Goal: Task Accomplishment & Management: Manage account settings

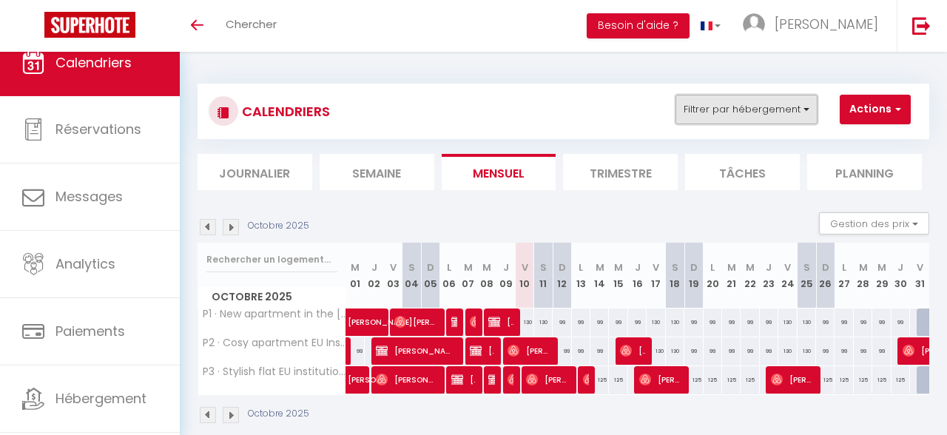
click at [784, 119] on button "Filtrer par hébergement" at bounding box center [746, 110] width 142 height 30
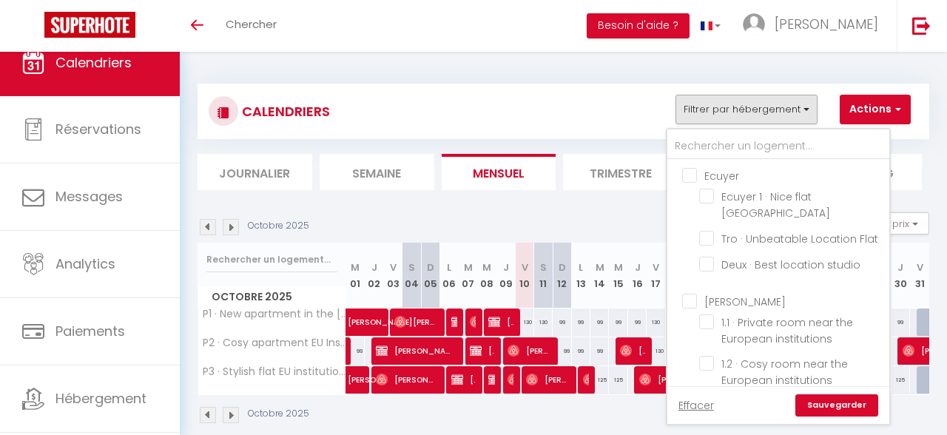
click at [692, 177] on input "Ecuyer" at bounding box center [793, 174] width 222 height 15
checkbox input "true"
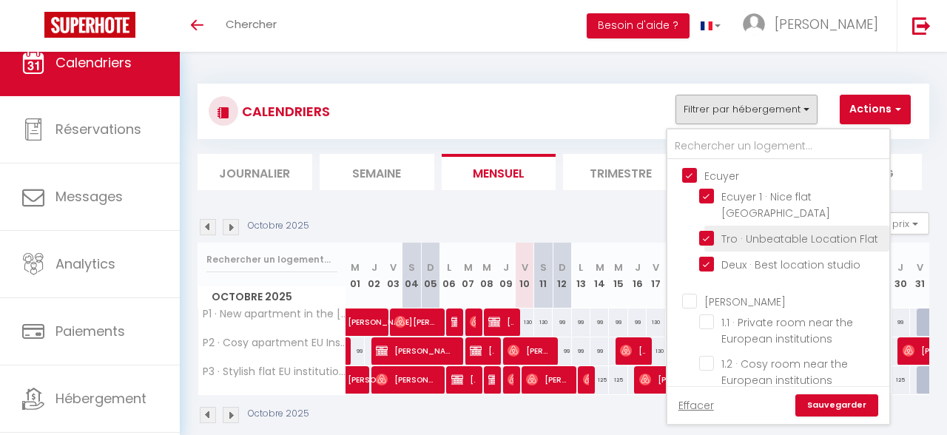
checkbox input "false"
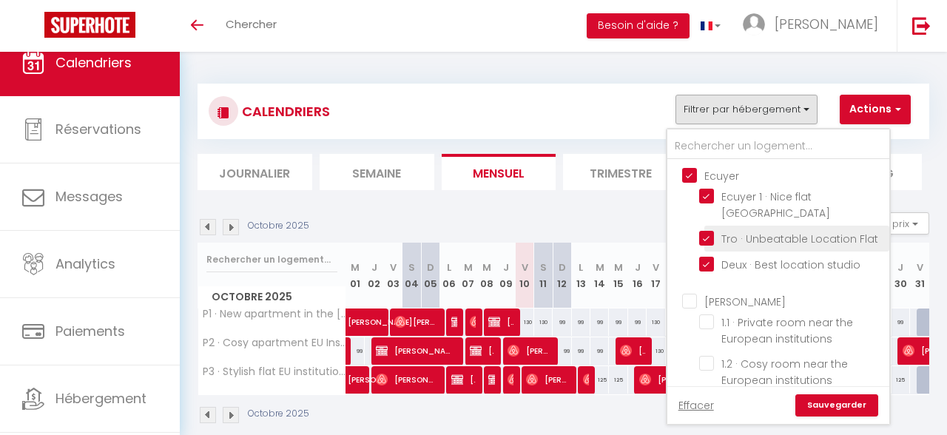
checkbox input "false"
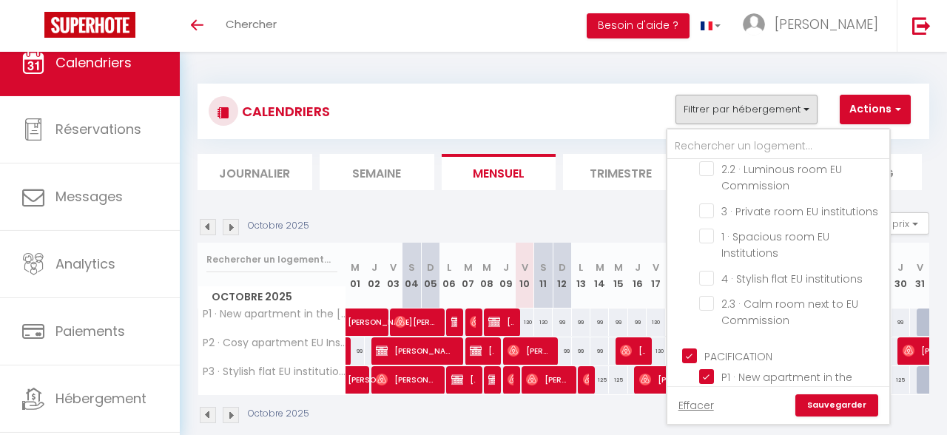
scroll to position [349, 0]
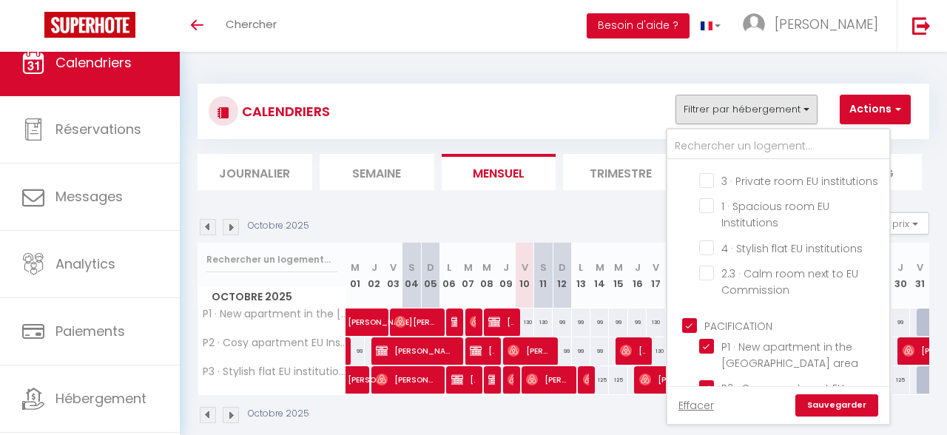
click at [695, 317] on input "PACIFICATION" at bounding box center [793, 324] width 222 height 15
checkbox input "false"
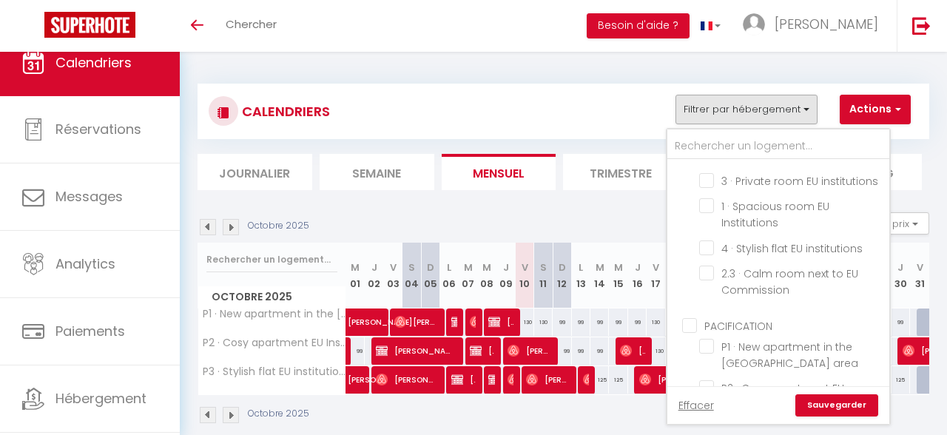
checkbox input "false"
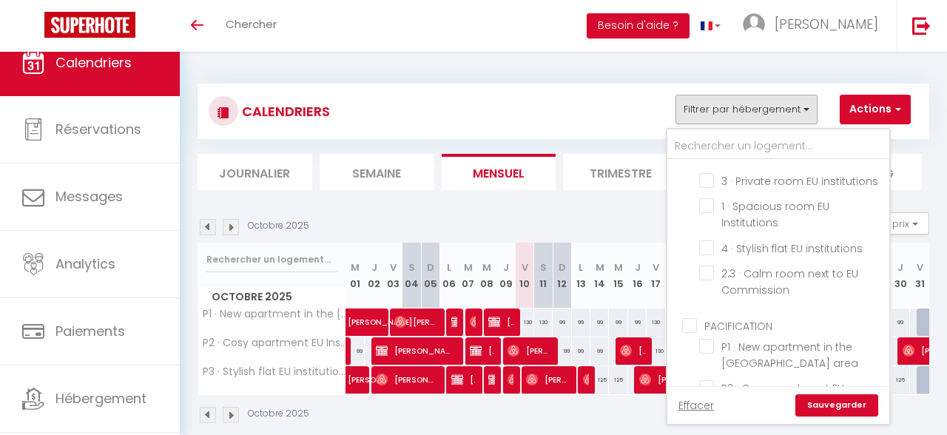
checkbox input "false"
click at [822, 413] on link "Sauvegarder" at bounding box center [836, 405] width 83 height 22
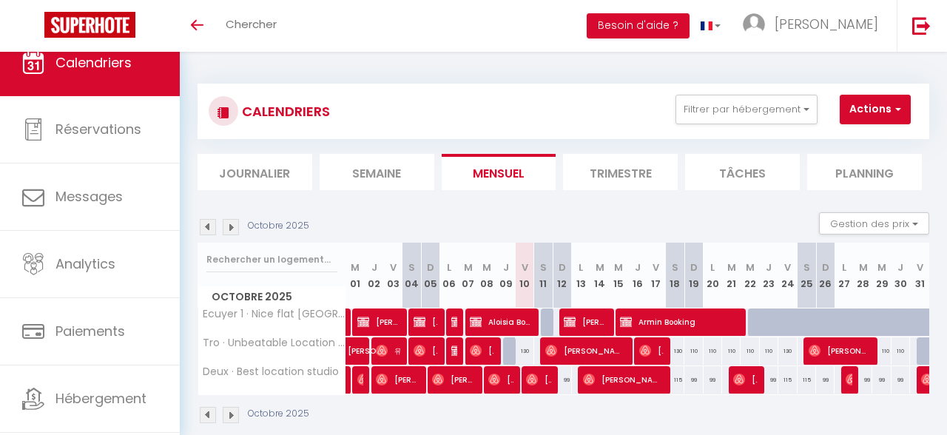
click at [453, 351] on img at bounding box center [457, 351] width 12 height 12
select select "OK"
select select "KO"
select select "0"
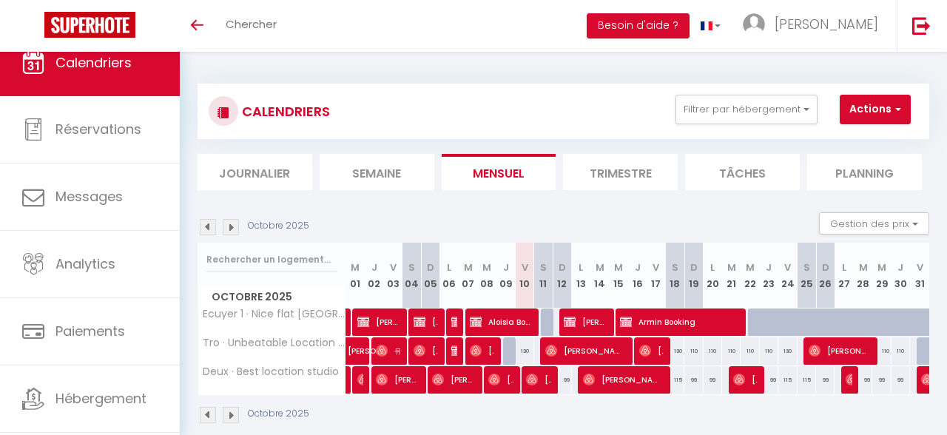
select select "1"
select select
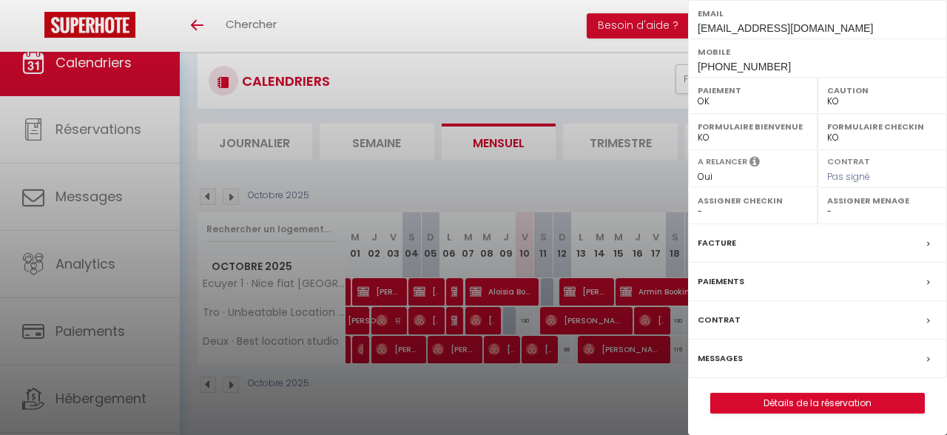
scroll to position [52, 0]
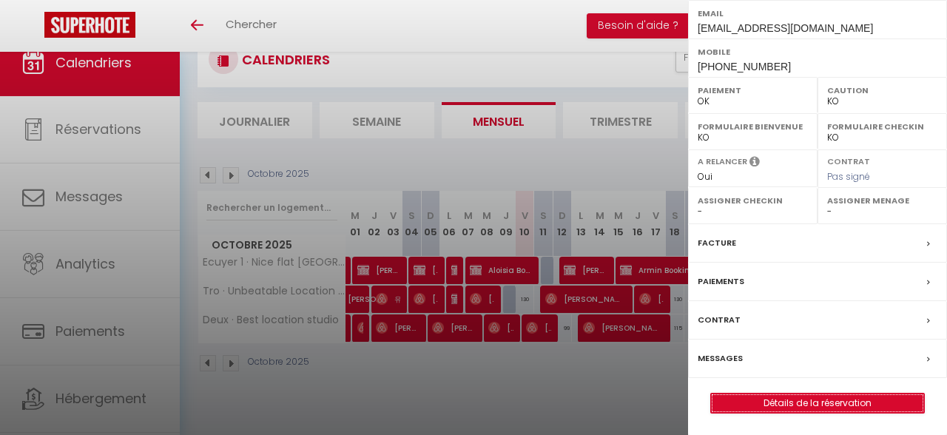
click at [789, 404] on link "Détails de la réservation" at bounding box center [817, 402] width 213 height 19
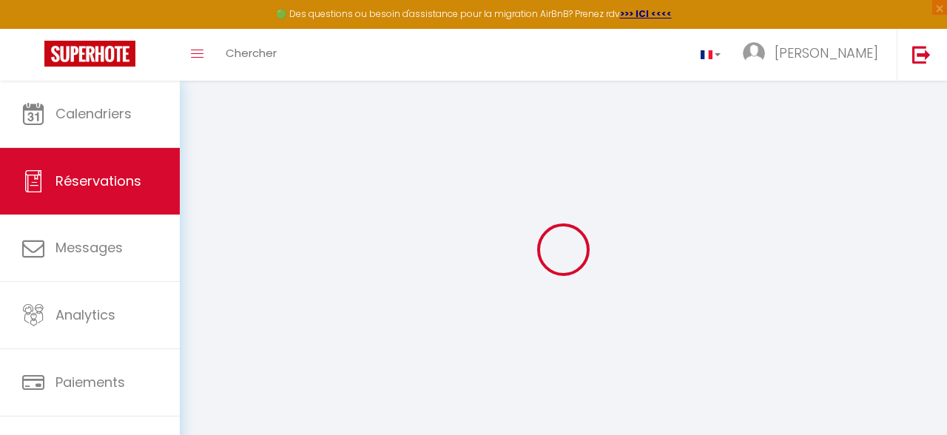
type input "Fabrice"
type input "[PERSON_NAME]"
type input "[EMAIL_ADDRESS][DOMAIN_NAME]"
type input "[PHONE_NUMBER]"
select select "FR"
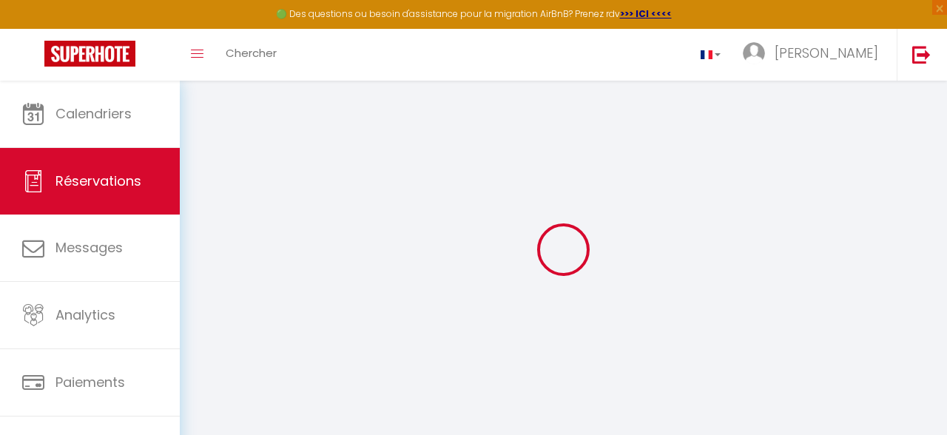
select select "73140"
select select "1"
type input "Lun 06 Octobre 2025"
select select
type input "[DATE]"
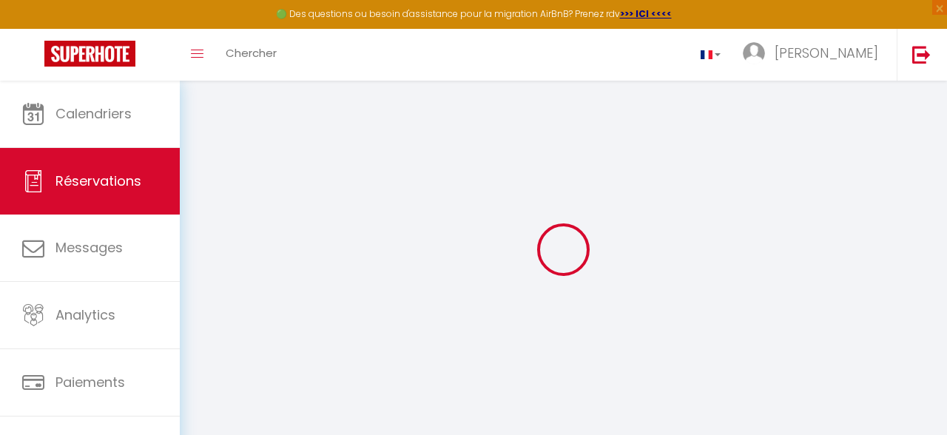
select select
type input "1"
select select "12"
select select
type input "110"
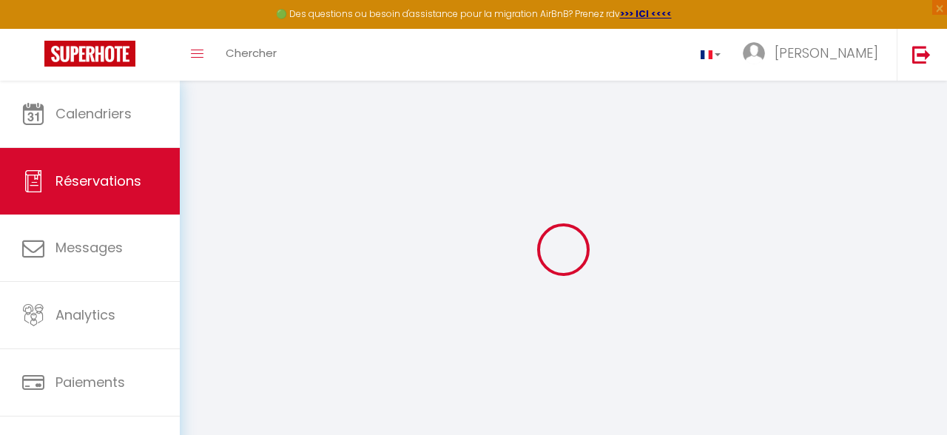
checkbox input "false"
type input "0"
select select
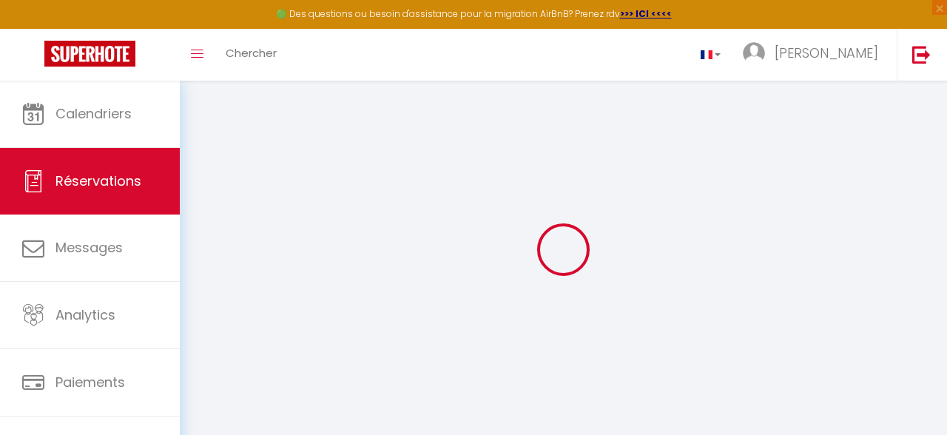
select select
select select "14"
checkbox input "false"
select select
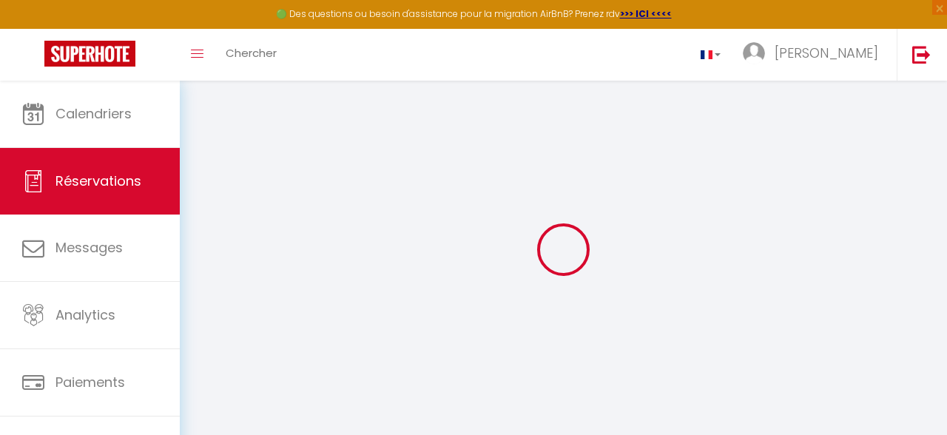
checkbox input "false"
select select
checkbox input "false"
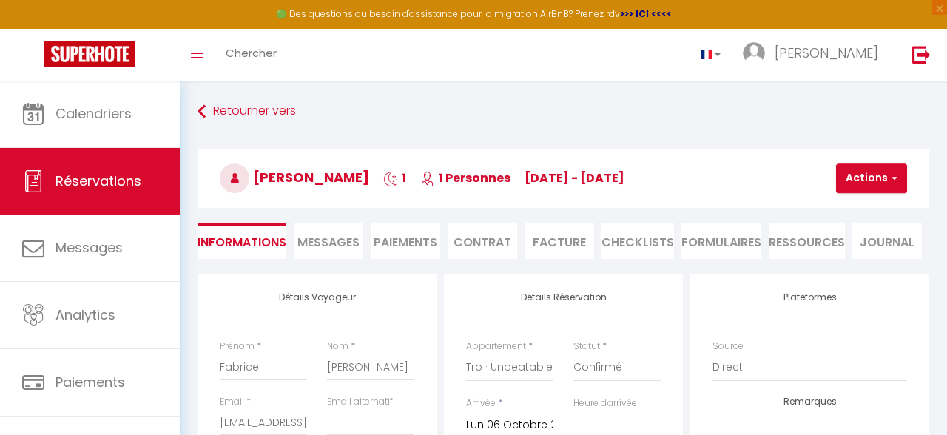
select select
checkbox input "false"
type input "30"
select select
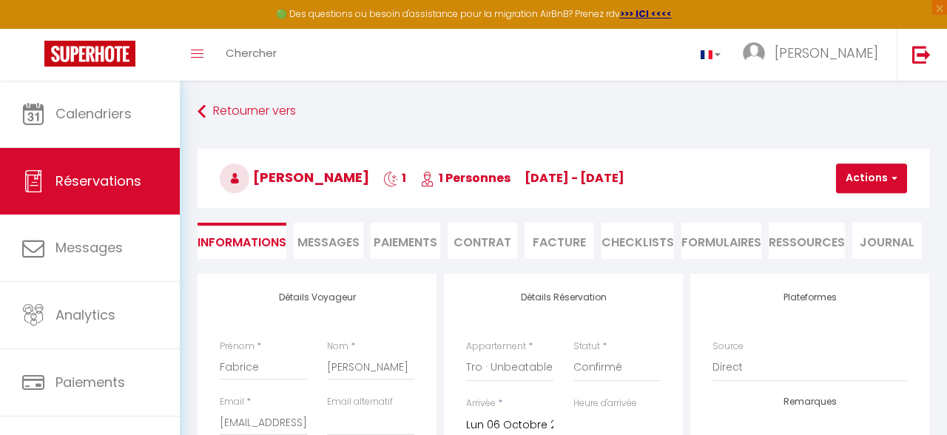
select select
checkbox input "false"
select select
click at [869, 183] on button "Actions" at bounding box center [871, 178] width 71 height 30
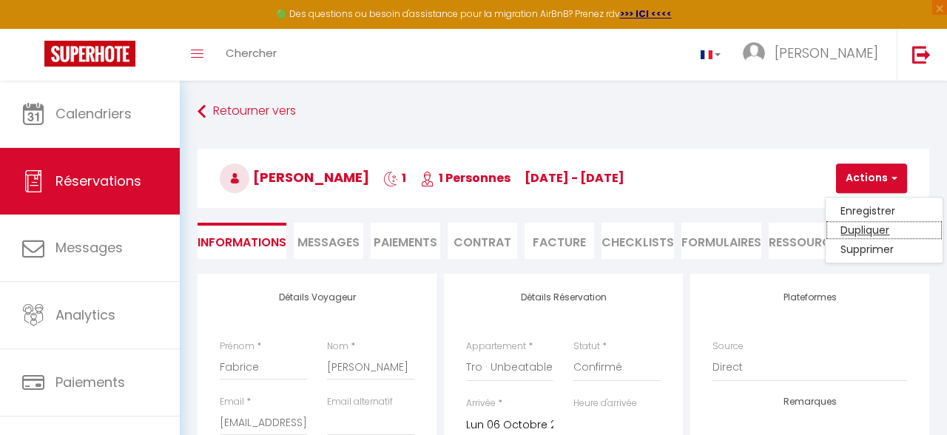
click at [877, 226] on link "Dupliquer" at bounding box center [883, 229] width 117 height 19
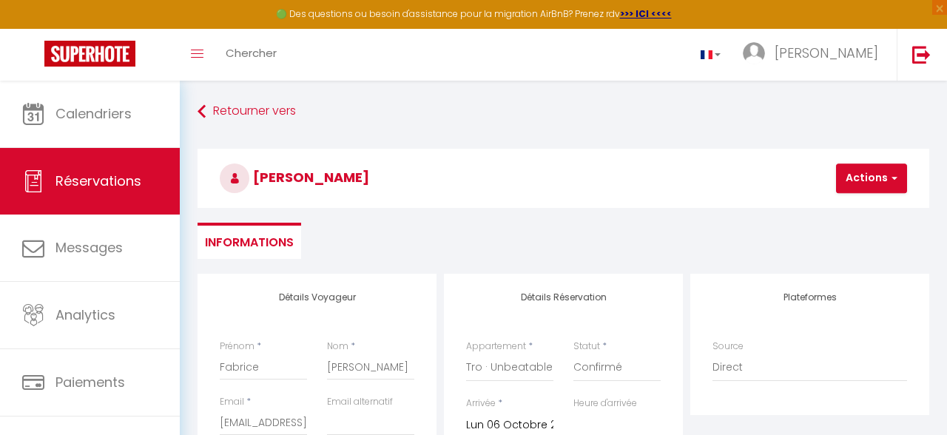
select select
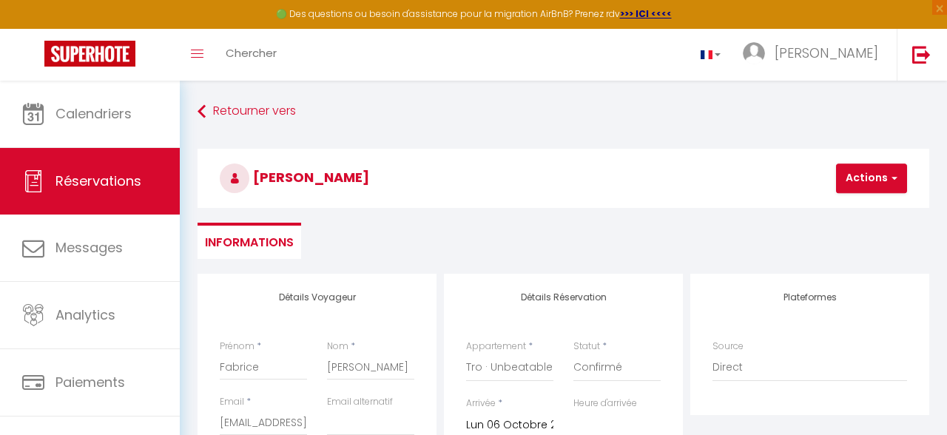
select select
checkbox input "false"
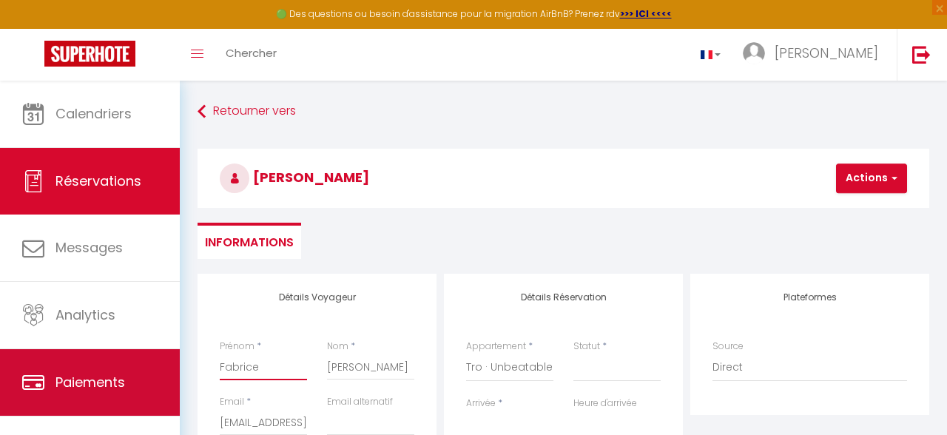
drag, startPoint x: 277, startPoint y: 361, endPoint x: 106, endPoint y: 362, distance: 170.8
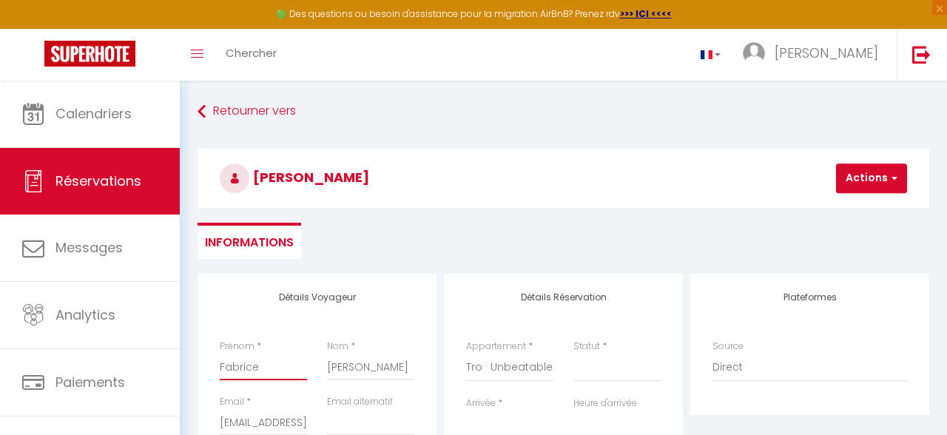
drag, startPoint x: 274, startPoint y: 376, endPoint x: 172, endPoint y: 362, distance: 103.0
click at [220, 362] on input "Fabrice" at bounding box center [263, 366] width 87 height 27
type input "V"
select select
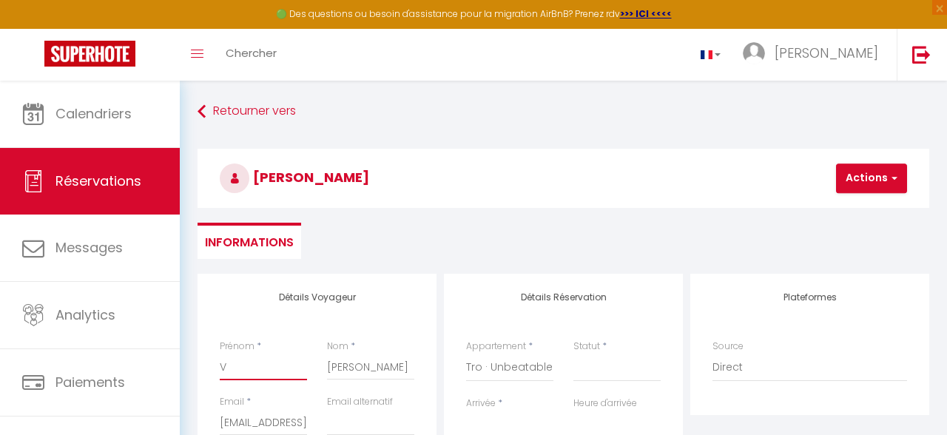
select select
checkbox input "false"
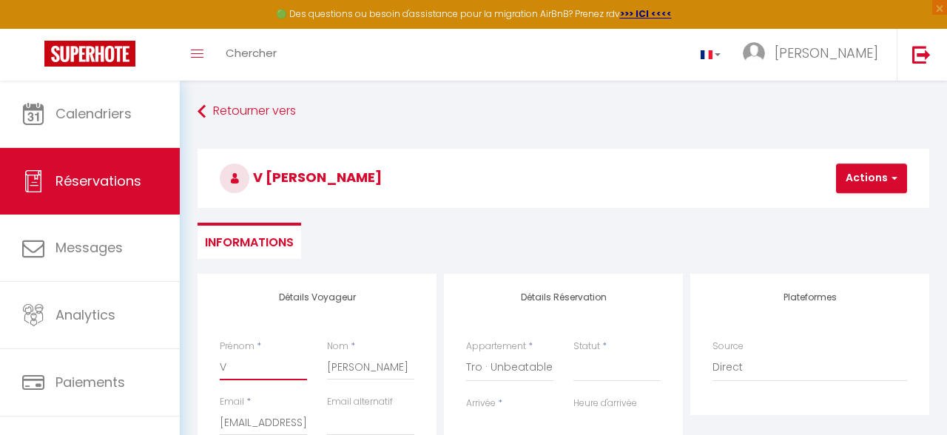
type input "Vi"
select select
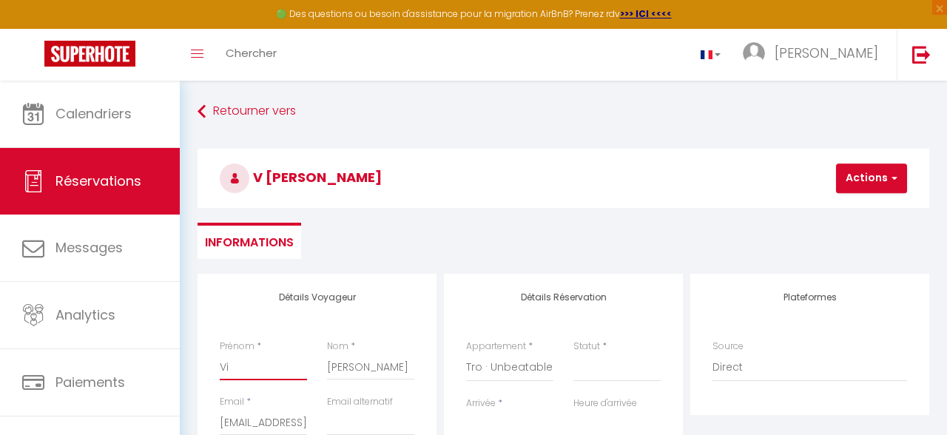
select select
checkbox input "false"
type input "Viv"
select select
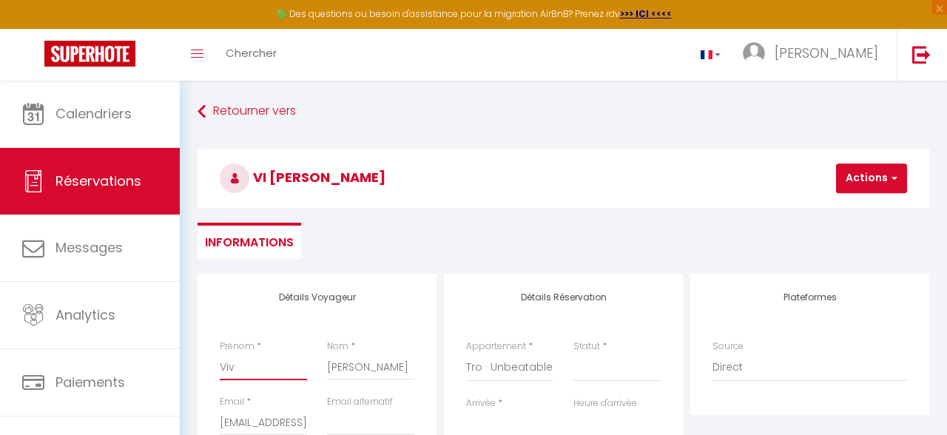
select select
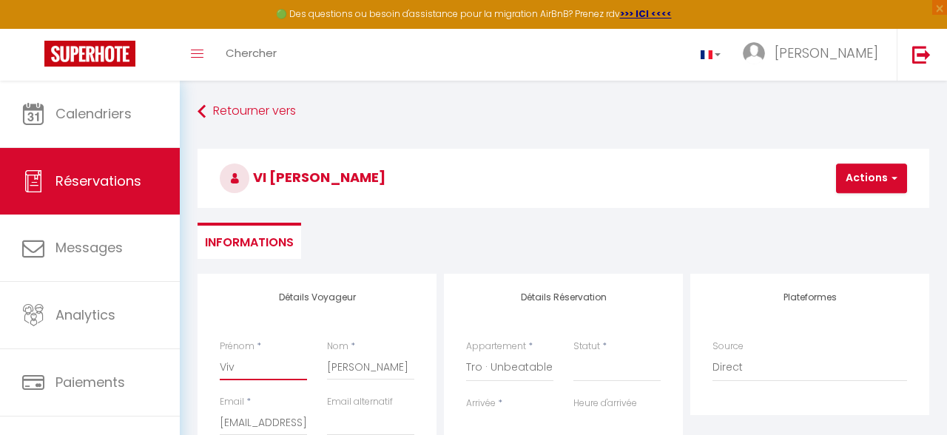
checkbox input "false"
type input "Vivi"
select select
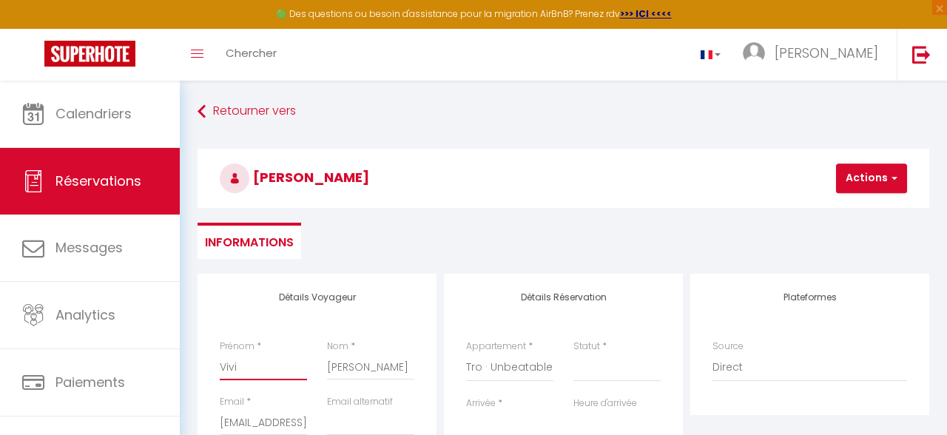
select select
checkbox input "false"
type input "Vivie"
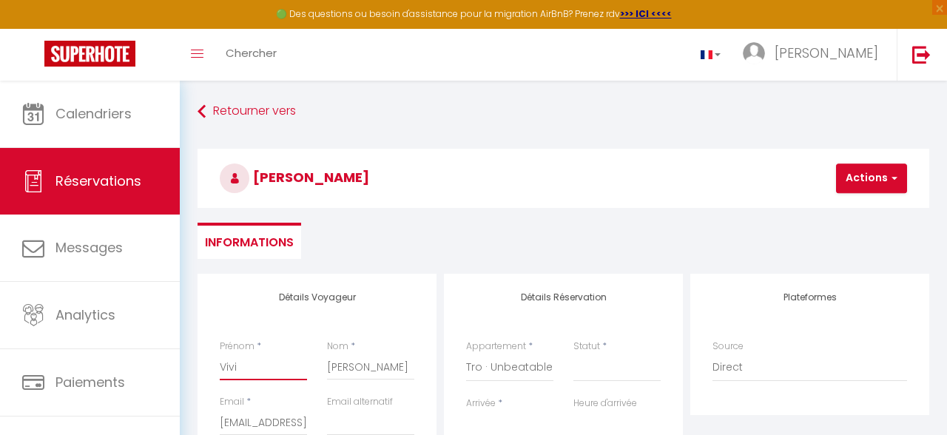
select select
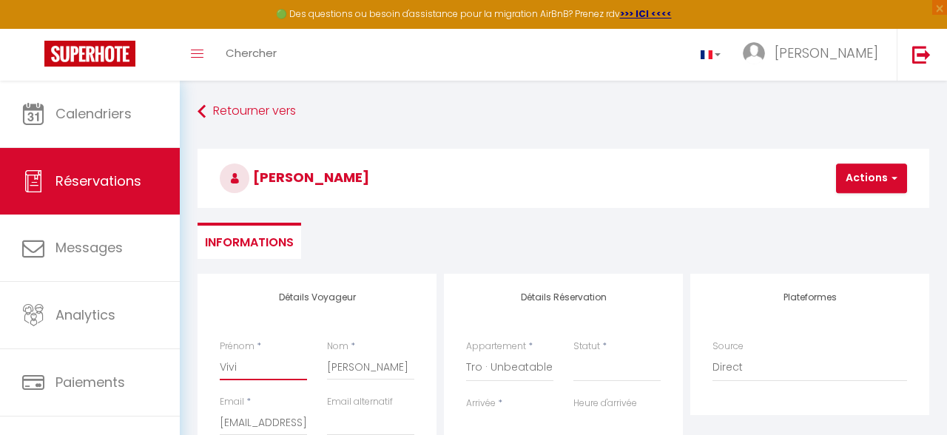
select select
checkbox input "false"
type input "Vivien"
select select
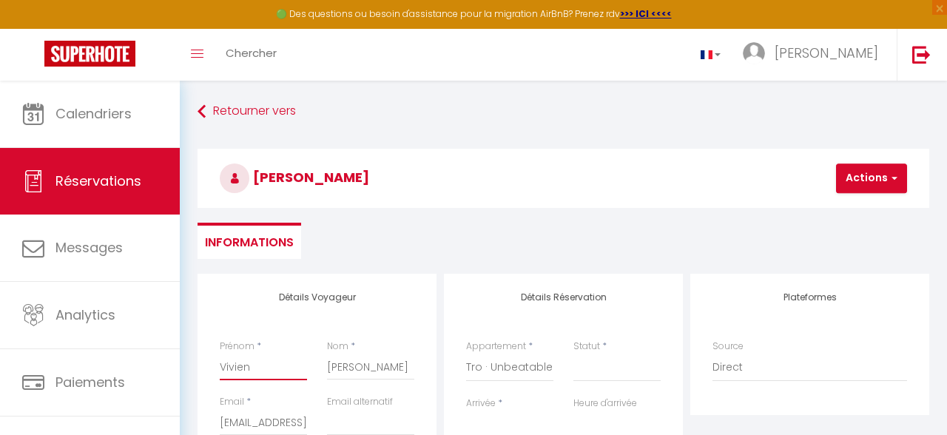
select select
checkbox input "false"
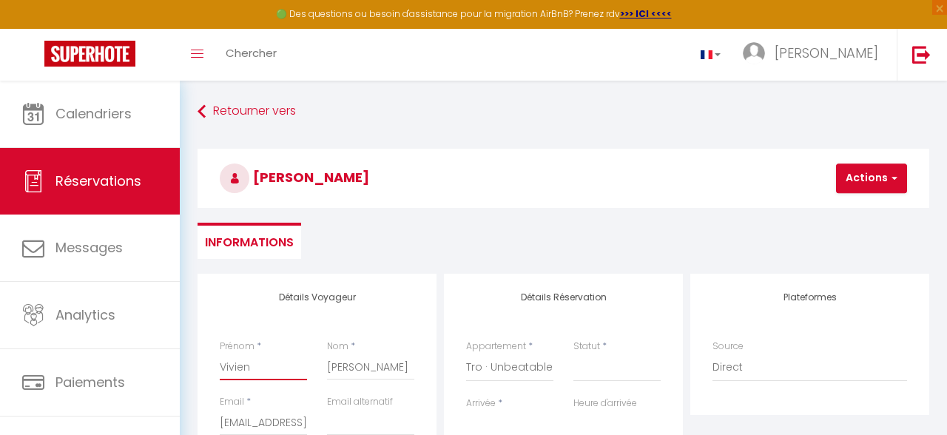
type input "Vivienn"
select select
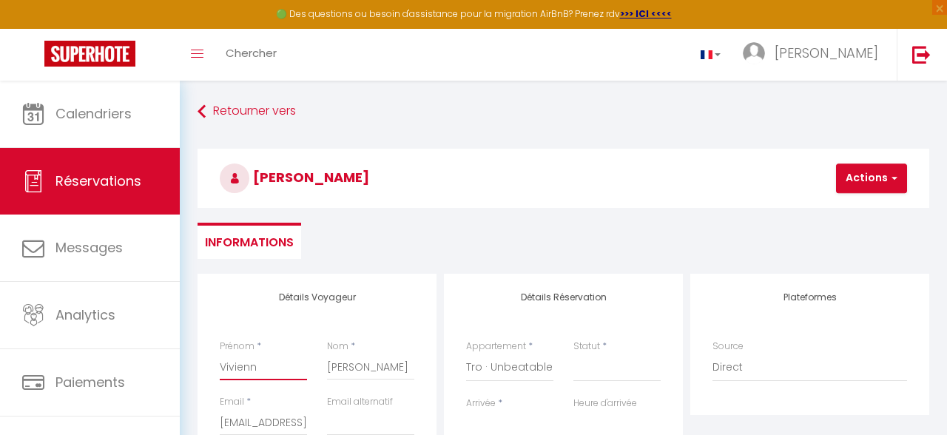
select select
checkbox input "false"
type input "Vivienne"
select select
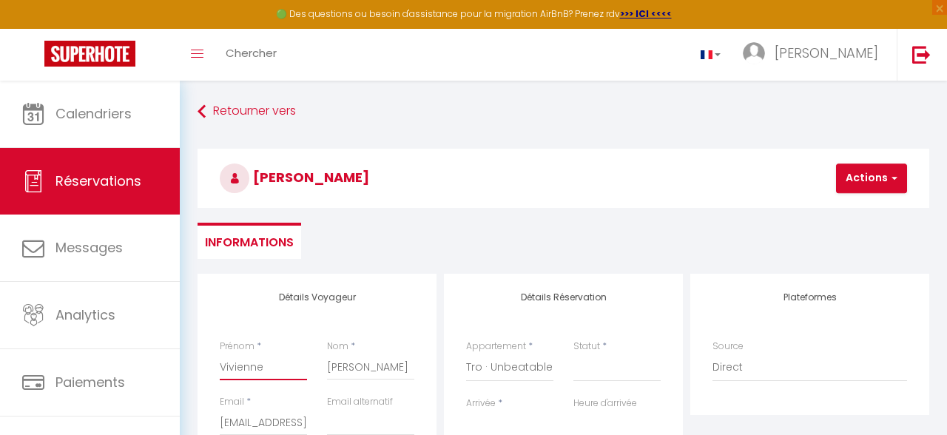
select select
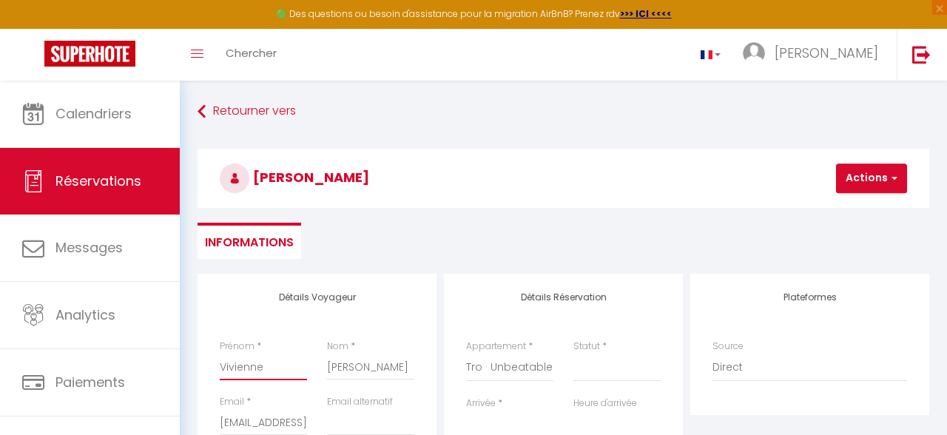
checkbox input "false"
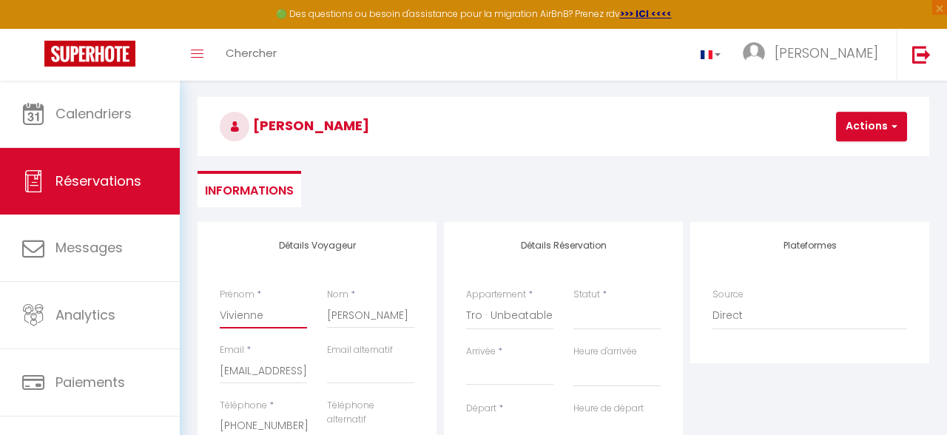
scroll to position [78, 0]
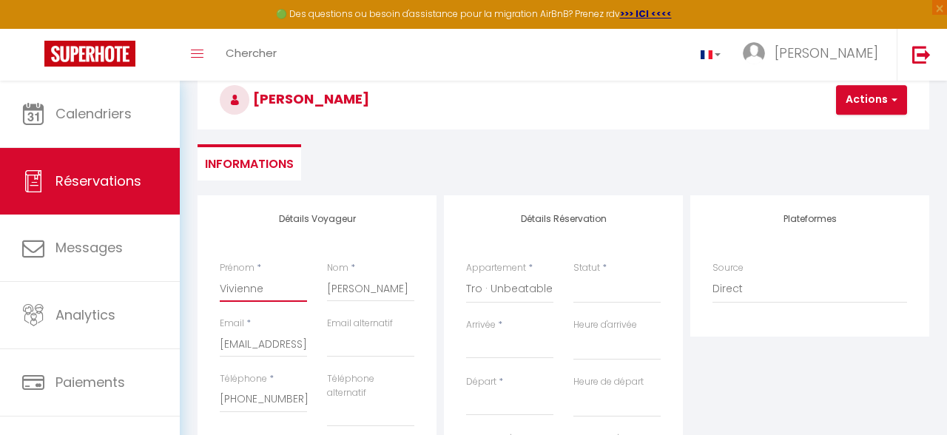
type input "Vivienne"
click at [573, 275] on select "Confirmé Non Confirmé [PERSON_NAME] par le voyageur No Show Request" at bounding box center [616, 289] width 87 height 28
select select "1"
click option "Confirmé" at bounding box center [0, 0] width 0 height 0
select select
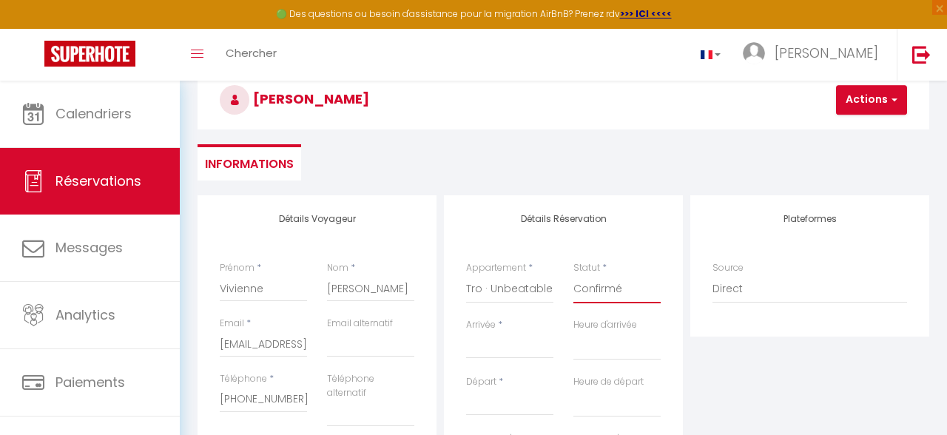
select select
checkbox input "false"
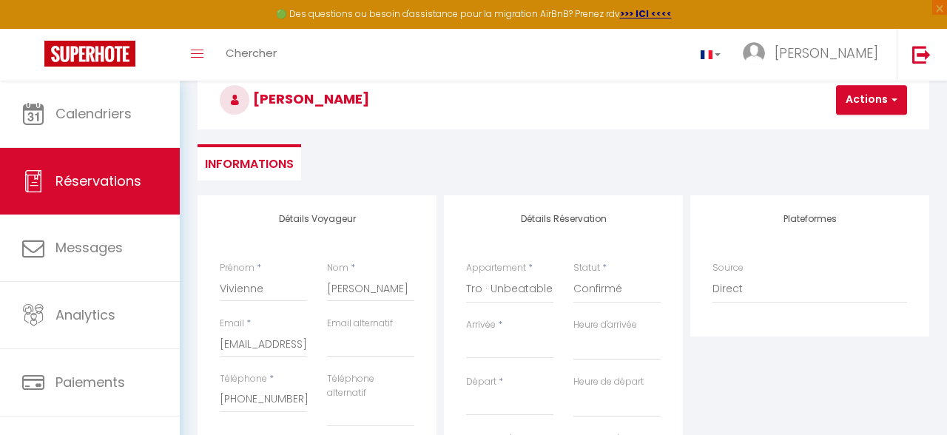
click at [495, 352] on input "Arrivée" at bounding box center [509, 346] width 87 height 19
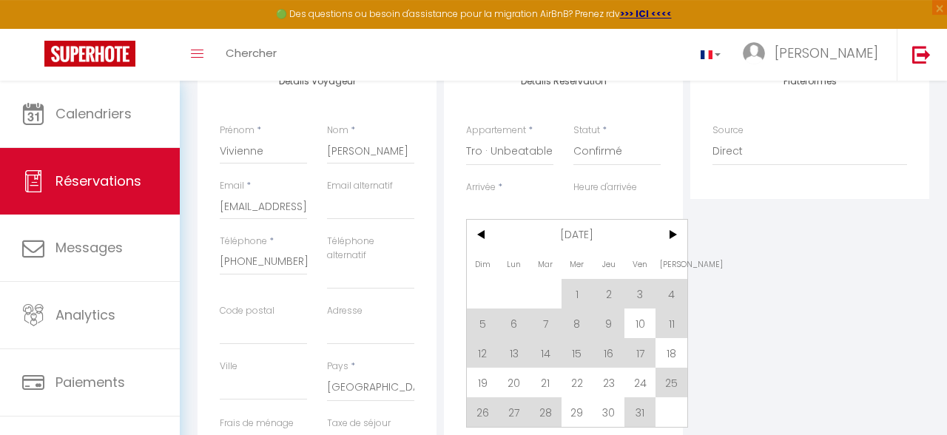
scroll to position [314, 0]
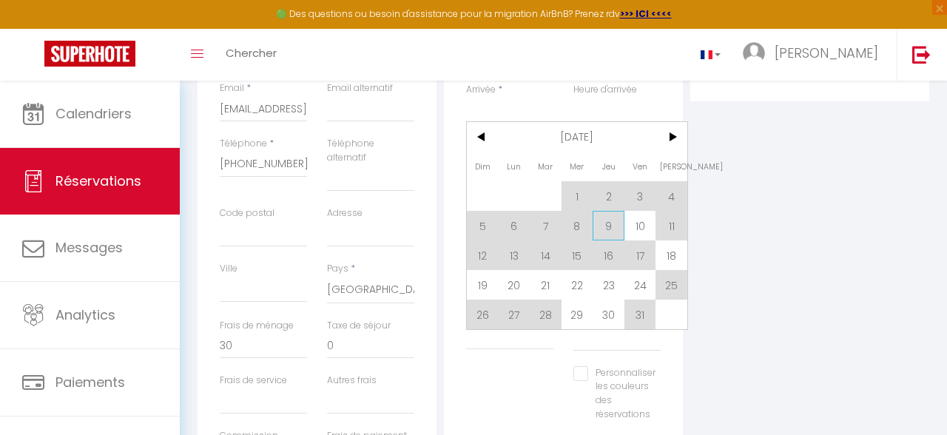
click at [612, 233] on span "9" at bounding box center [608, 226] width 32 height 30
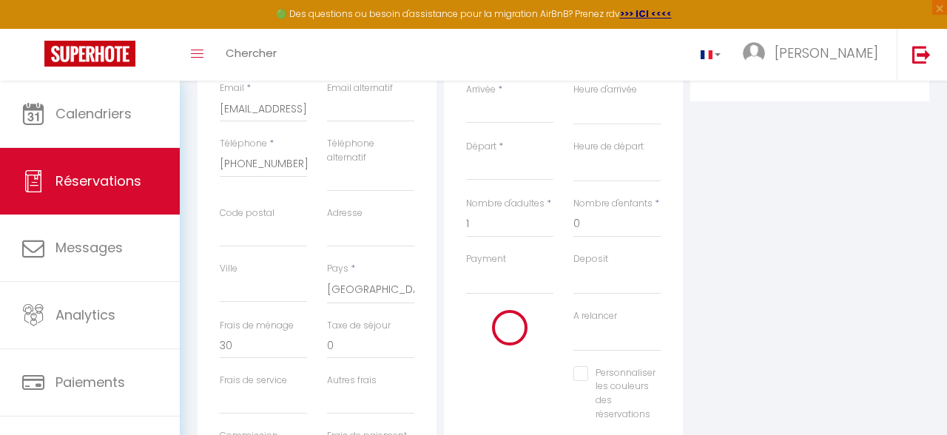
type input "Jeu 09 Octobre 2025"
select select
type input "Ven 10 Octobre 2025"
select select
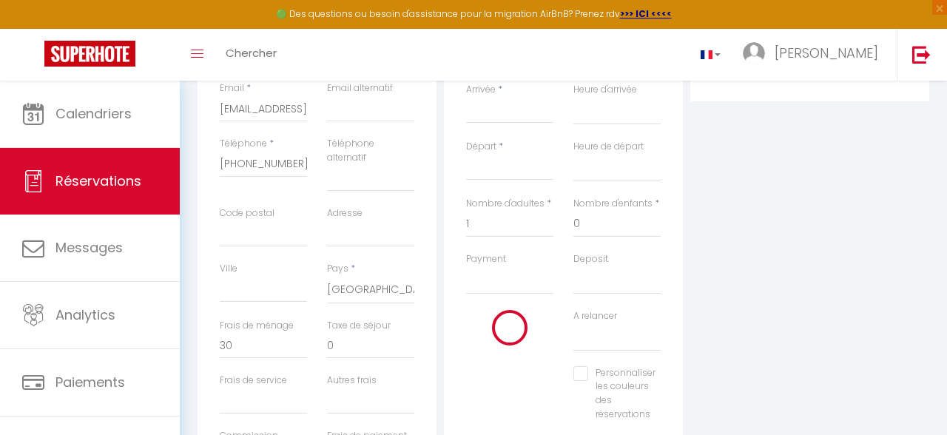
select select
checkbox input "false"
type input "0"
select select
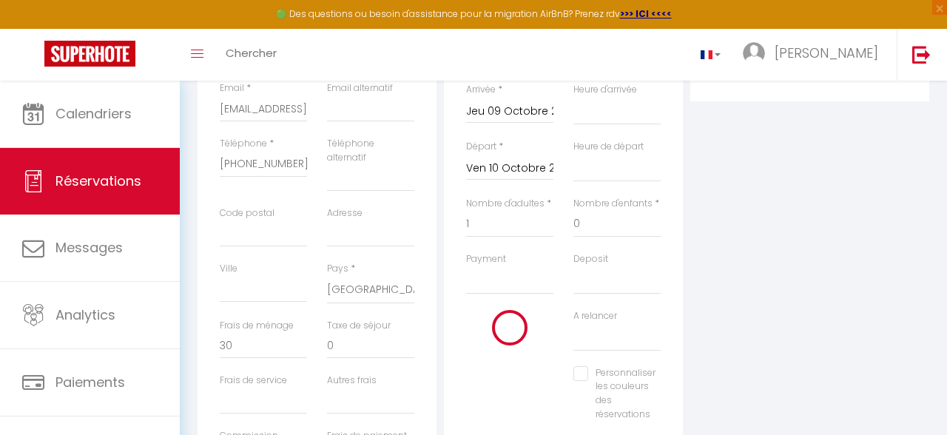
select select
type input "0"
select select
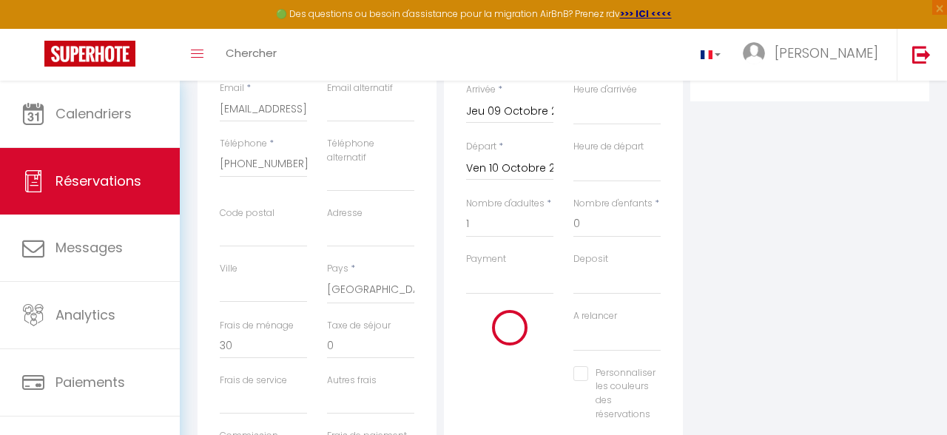
checkbox input "false"
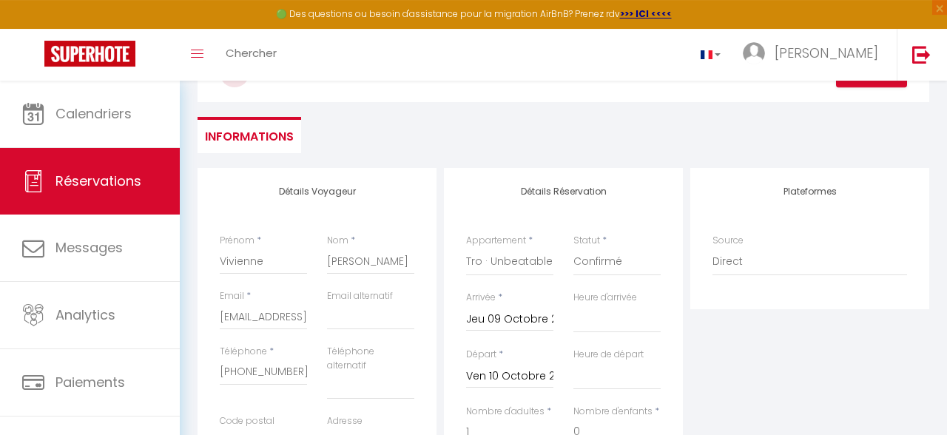
scroll to position [78, 0]
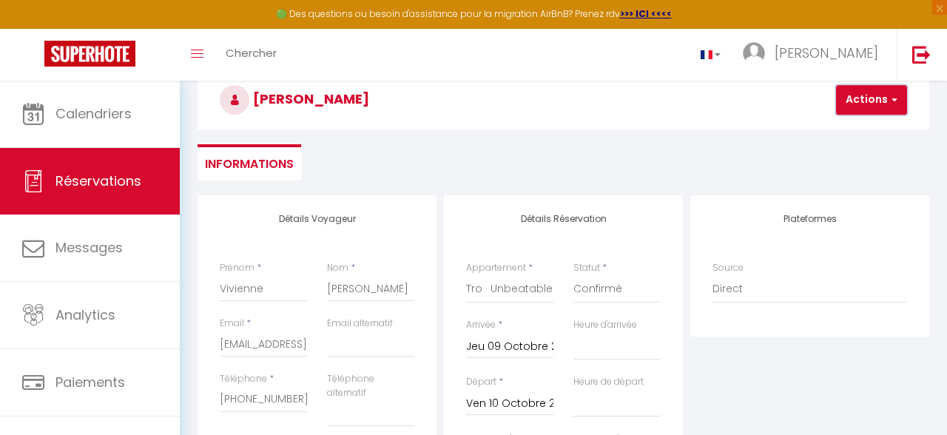
click at [872, 101] on button "Actions" at bounding box center [871, 100] width 71 height 30
click at [867, 134] on link "Enregistrer" at bounding box center [883, 132] width 117 height 19
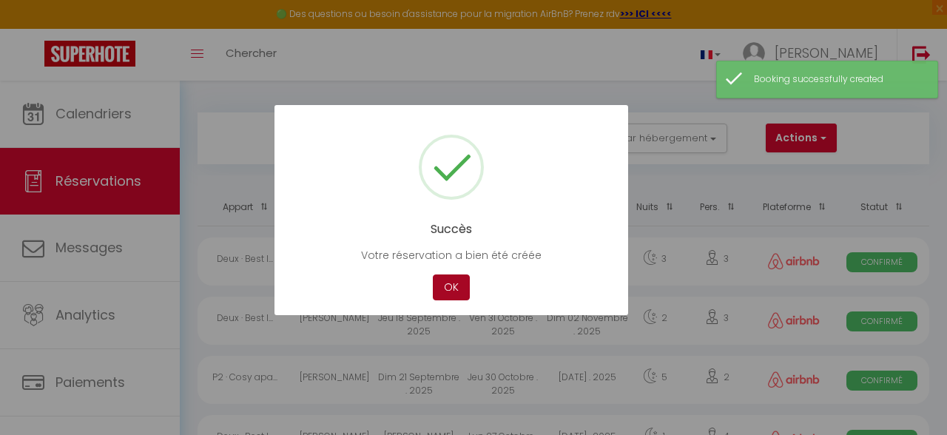
click at [462, 285] on button "OK" at bounding box center [451, 287] width 37 height 26
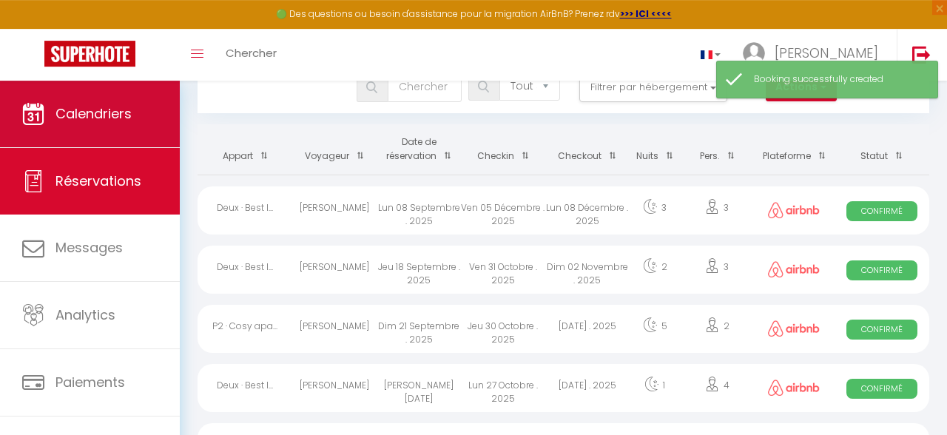
scroll to position [78, 0]
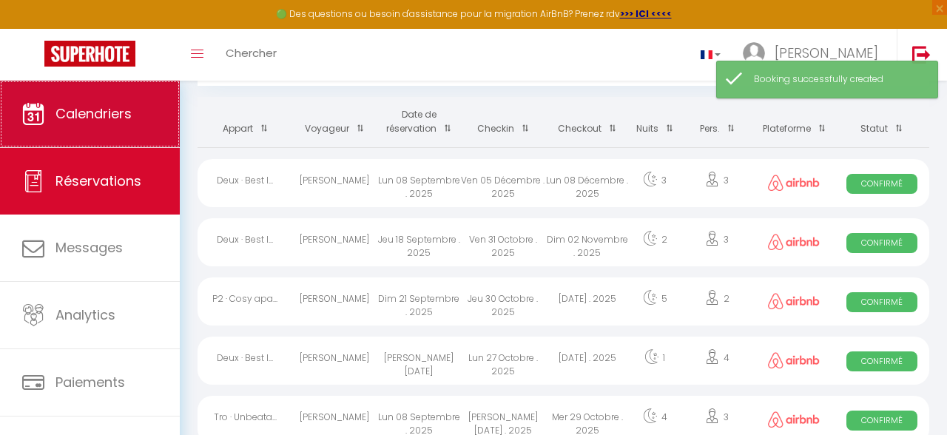
click at [46, 111] on link "Calendriers" at bounding box center [90, 114] width 180 height 67
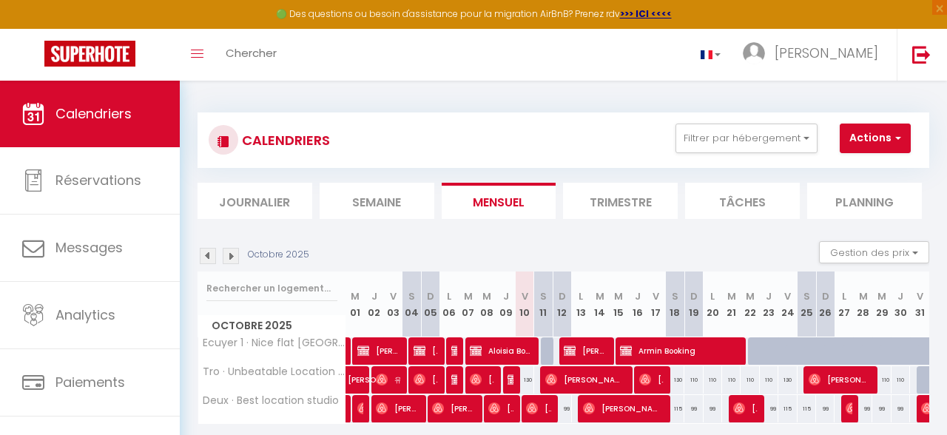
click at [511, 379] on img at bounding box center [513, 379] width 12 height 12
select select "OK"
select select "KO"
select select "0"
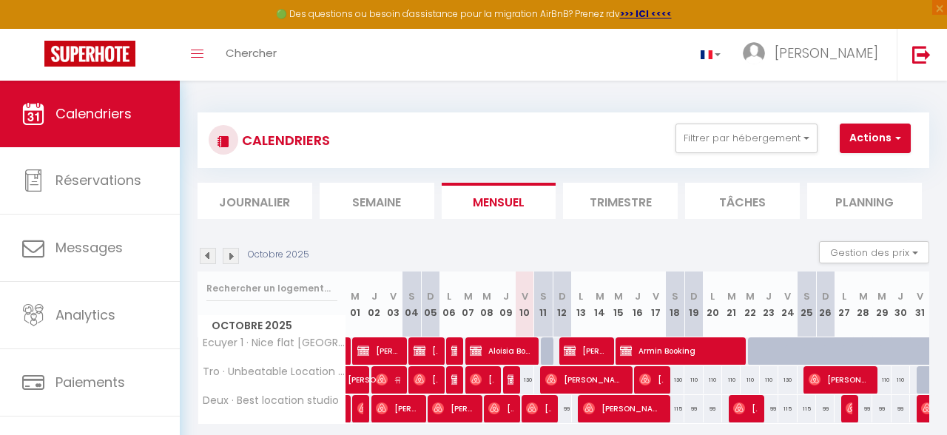
select select "1"
select select
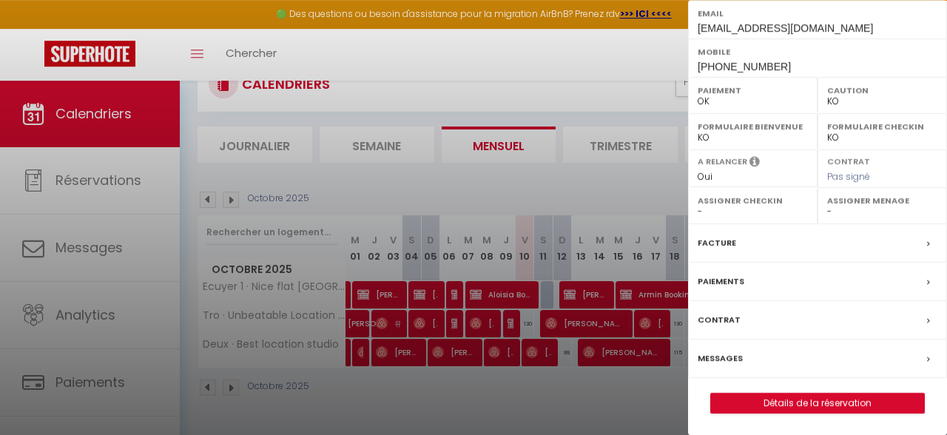
scroll to position [81, 0]
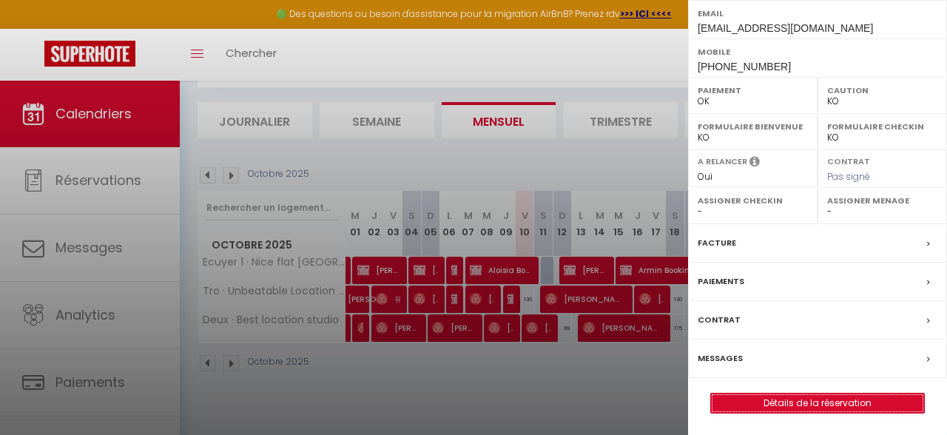
click at [789, 398] on link "Détails de la réservation" at bounding box center [817, 402] width 213 height 19
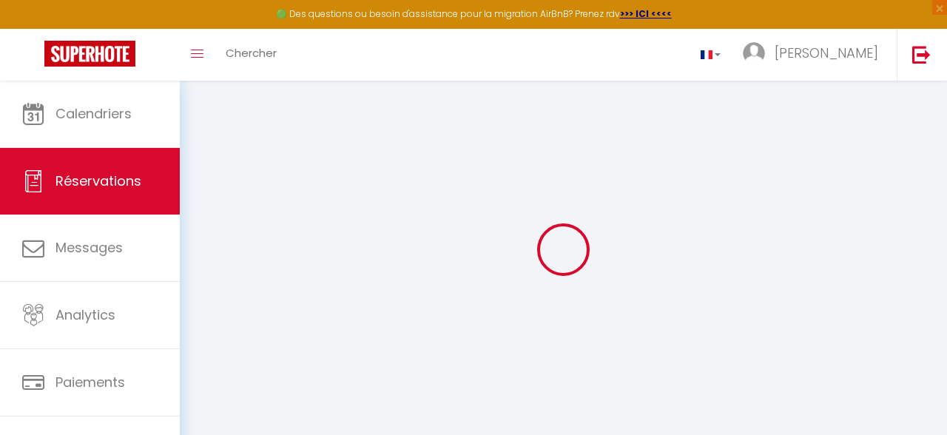
select select
checkbox input "false"
select select
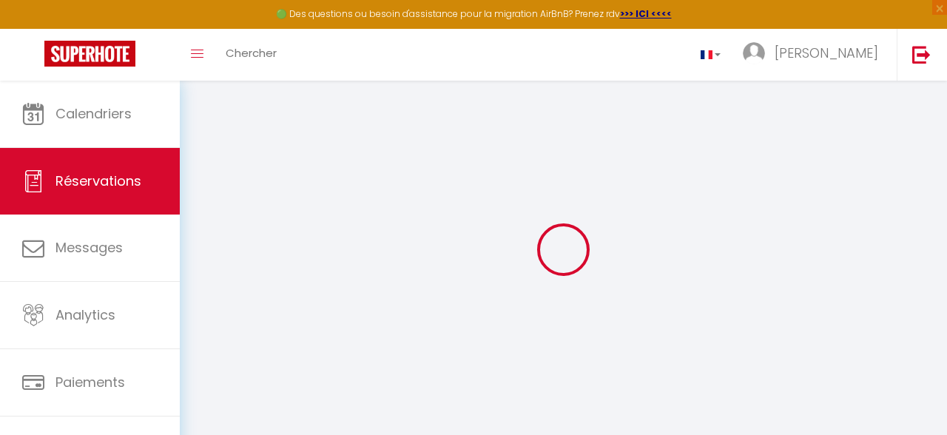
checkbox input "false"
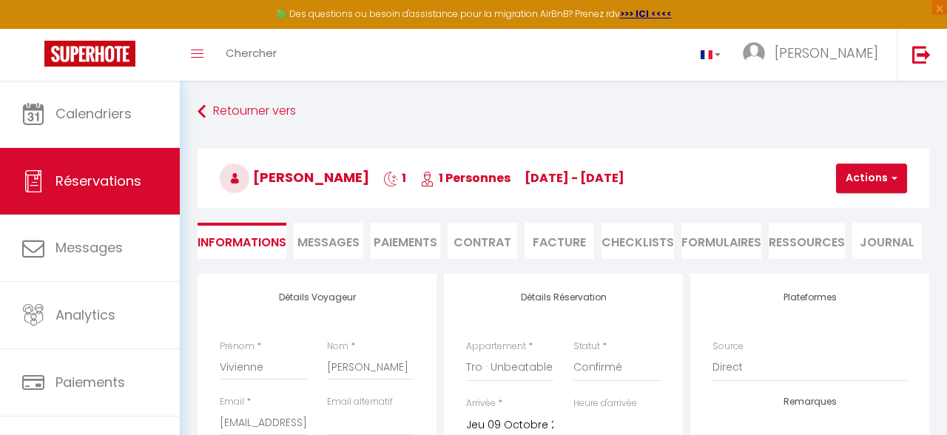
select select
checkbox input "false"
select select
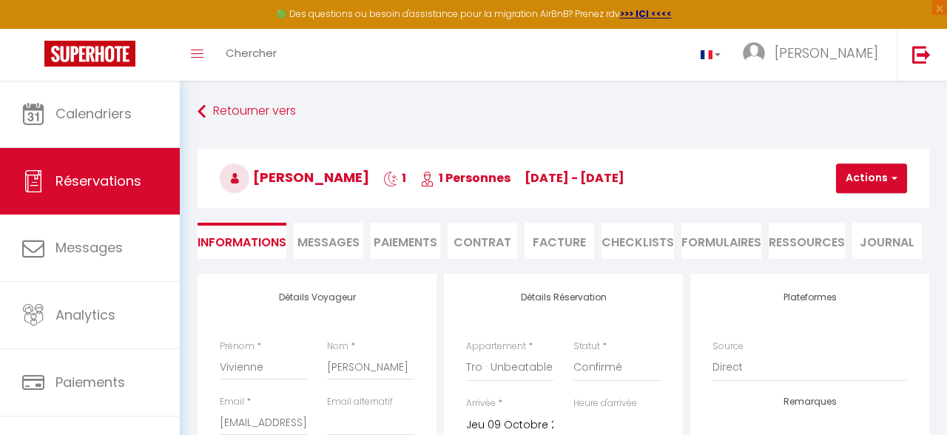
checkbox input "false"
select select
click at [848, 180] on button "Actions" at bounding box center [871, 178] width 71 height 30
click at [867, 226] on link "Dupliquer" at bounding box center [883, 229] width 117 height 19
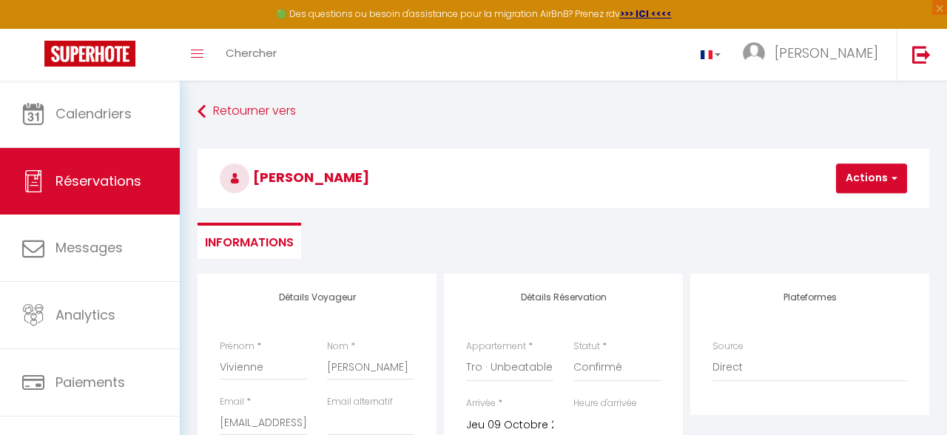
select select
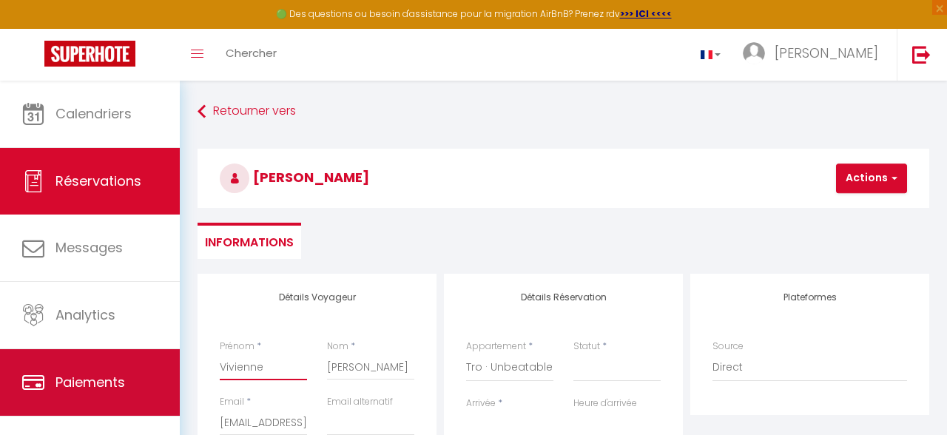
drag, startPoint x: 288, startPoint y: 374, endPoint x: 121, endPoint y: 388, distance: 168.4
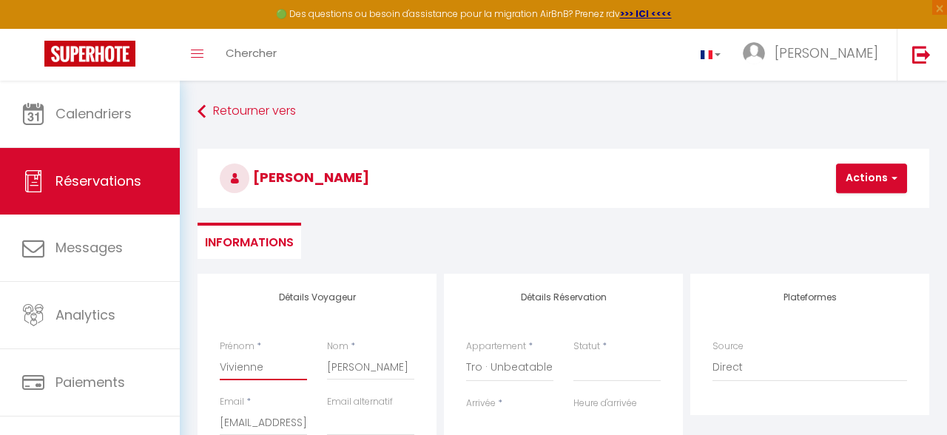
click at [245, 368] on input "Vivienne" at bounding box center [263, 366] width 87 height 27
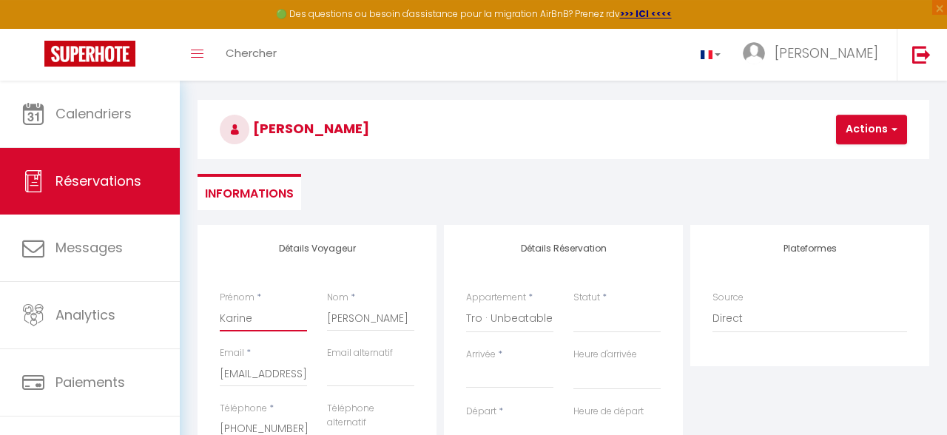
scroll to position [78, 0]
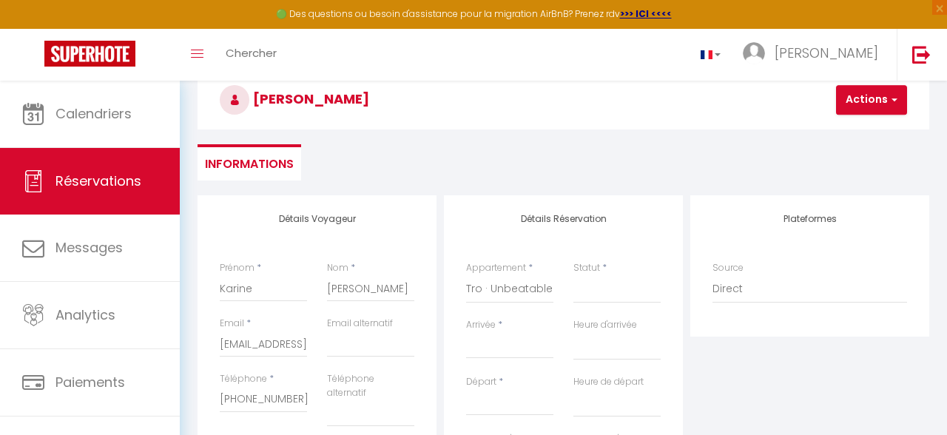
click at [571, 294] on div "Statut * Confirmé Non Confirmé Annulé Annulé par le voyageur No Show Request" at bounding box center [616, 289] width 107 height 57
click at [573, 275] on select "Confirmé Non Confirmé [PERSON_NAME] par le voyageur No Show Request" at bounding box center [616, 289] width 87 height 28
click option "Confirmé" at bounding box center [0, 0] width 0 height 0
click at [498, 347] on input "Arrivée" at bounding box center [509, 346] width 87 height 19
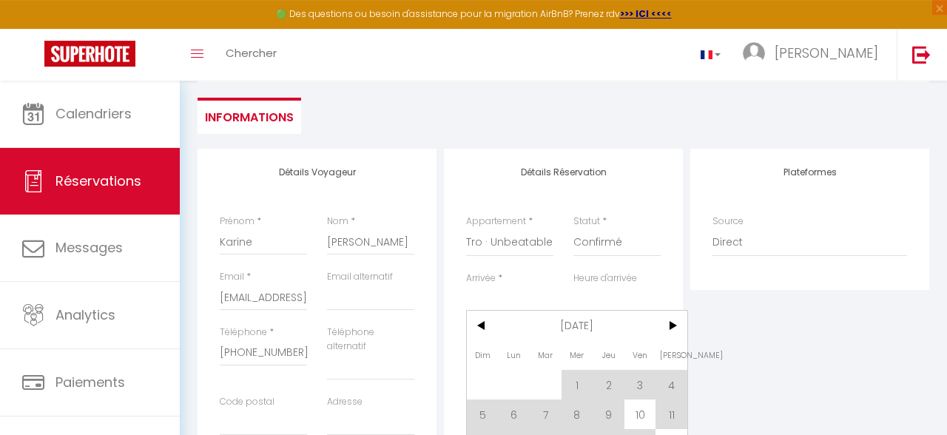
scroll to position [157, 0]
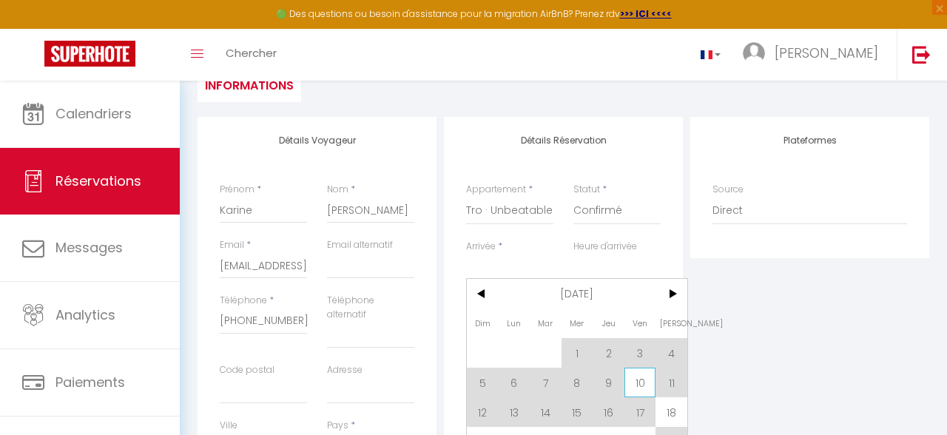
click at [640, 387] on span "10" at bounding box center [640, 383] width 32 height 30
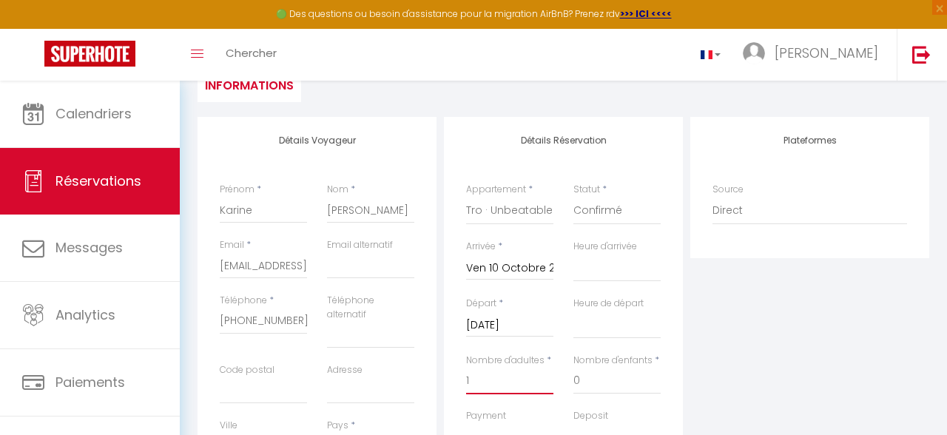
click at [516, 376] on input "1" at bounding box center [509, 381] width 87 height 27
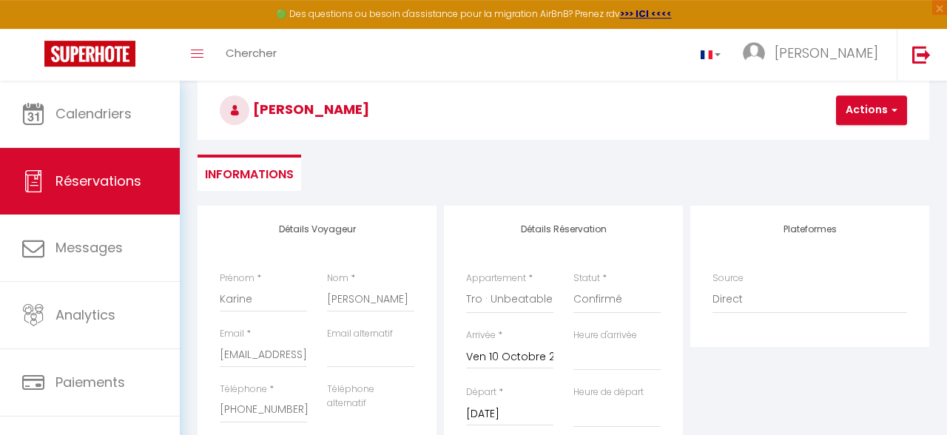
scroll to position [0, 0]
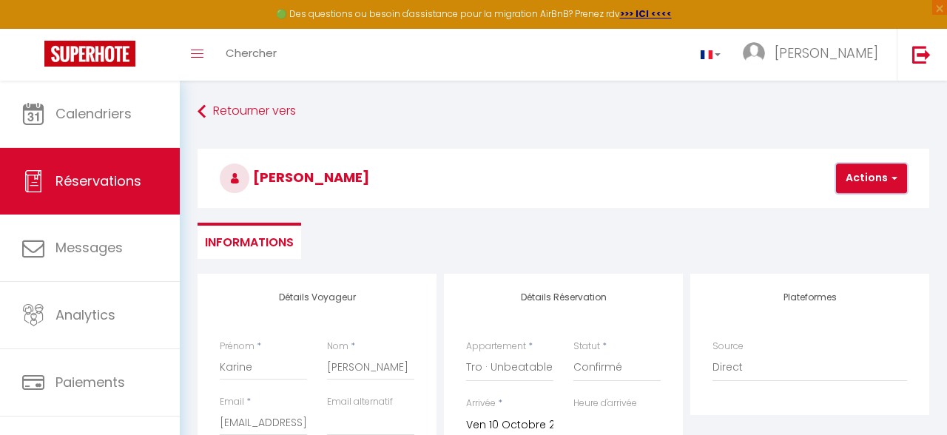
click at [873, 175] on button "Actions" at bounding box center [871, 178] width 71 height 30
click at [870, 204] on link "Enregistrer" at bounding box center [883, 210] width 117 height 19
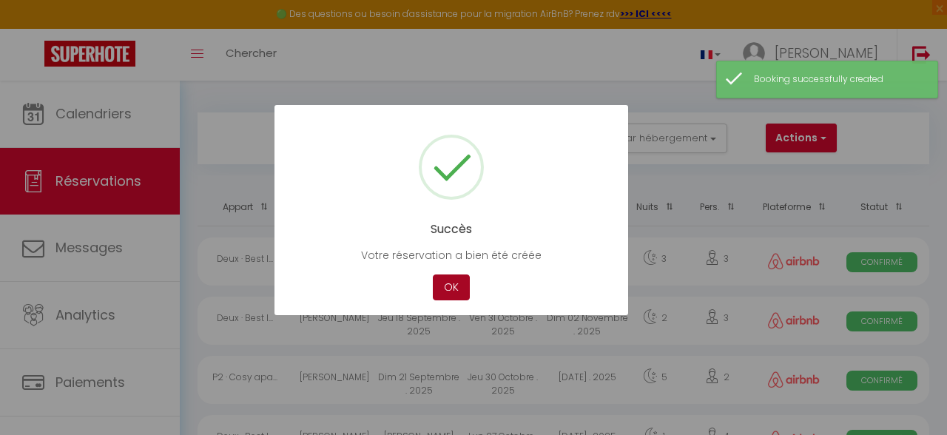
click at [463, 282] on button "OK" at bounding box center [451, 287] width 37 height 26
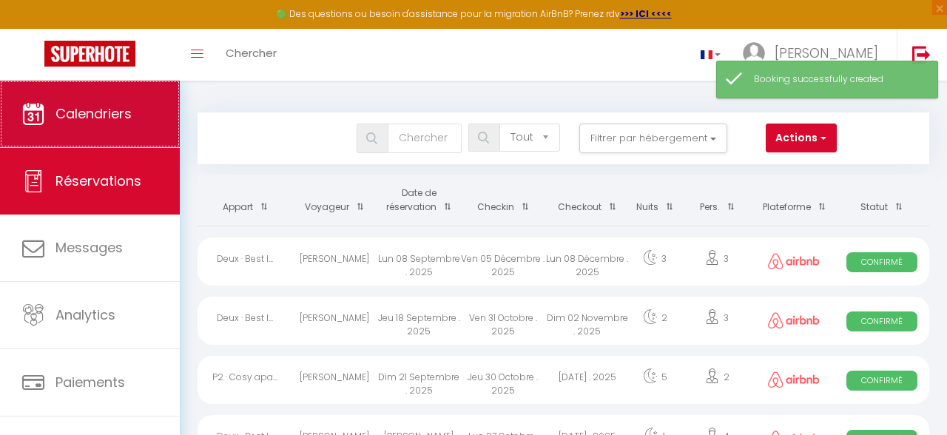
click at [75, 120] on span "Calendriers" at bounding box center [93, 113] width 76 height 18
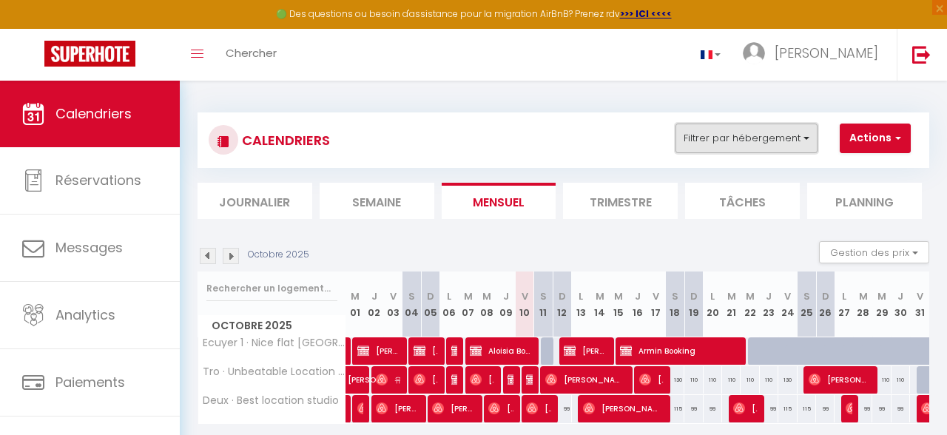
click at [796, 138] on button "Filtrer par hébergement" at bounding box center [746, 138] width 142 height 30
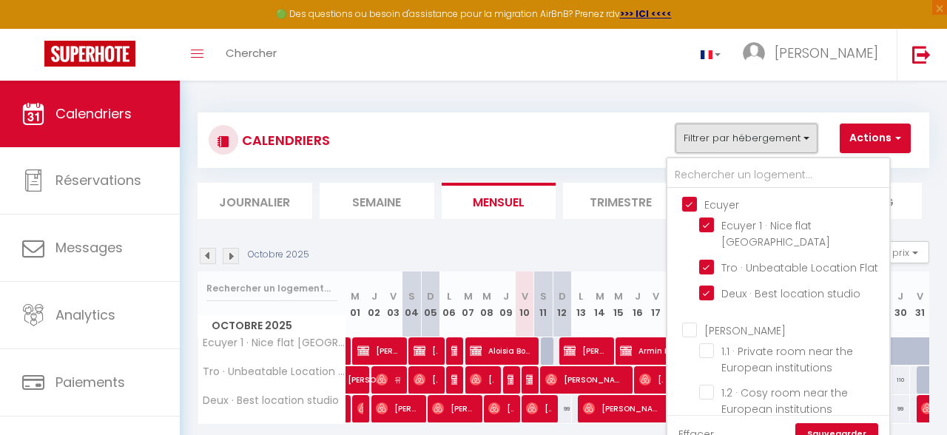
scroll to position [349, 0]
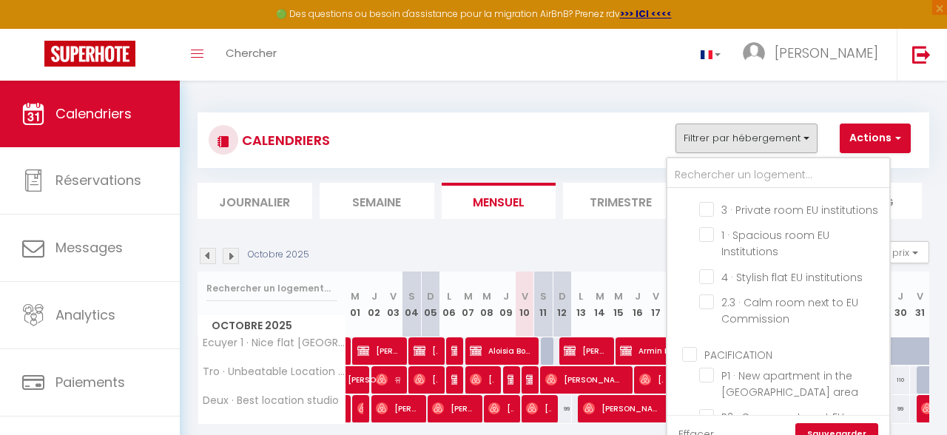
click at [735, 346] on input "PACIFICATION" at bounding box center [793, 353] width 222 height 15
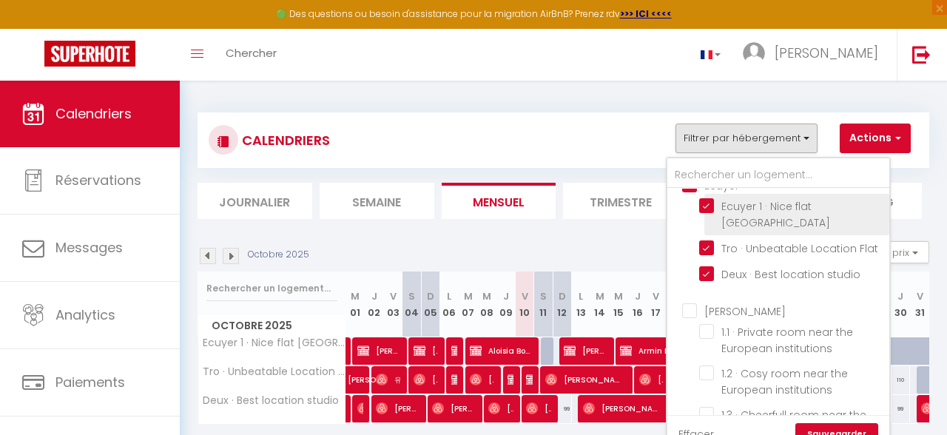
scroll to position [0, 0]
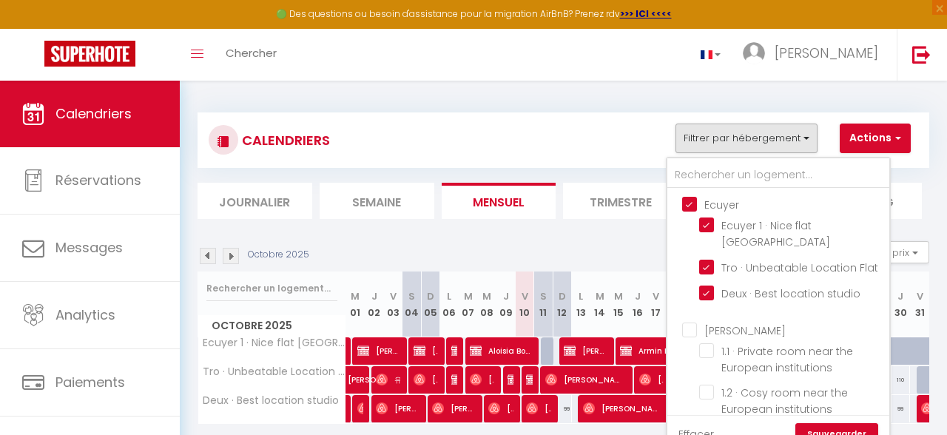
click at [688, 198] on input "Ecuyer" at bounding box center [793, 203] width 222 height 15
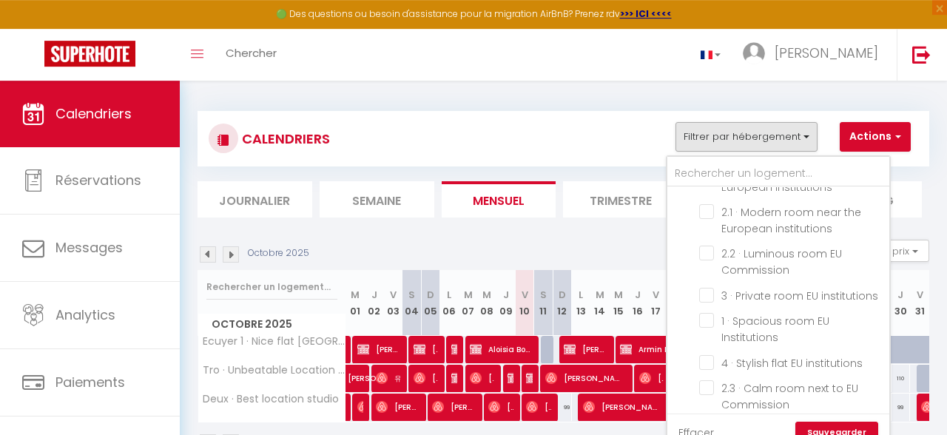
scroll to position [78, 0]
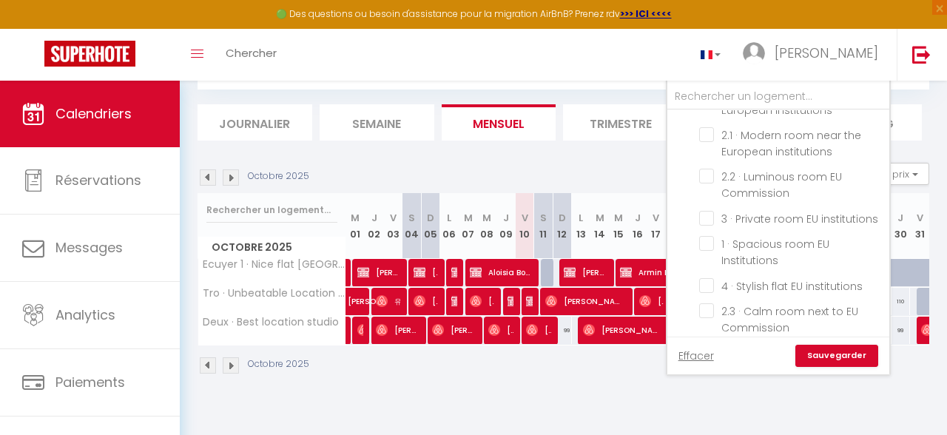
click at [823, 365] on link "Sauvegarder" at bounding box center [836, 356] width 83 height 22
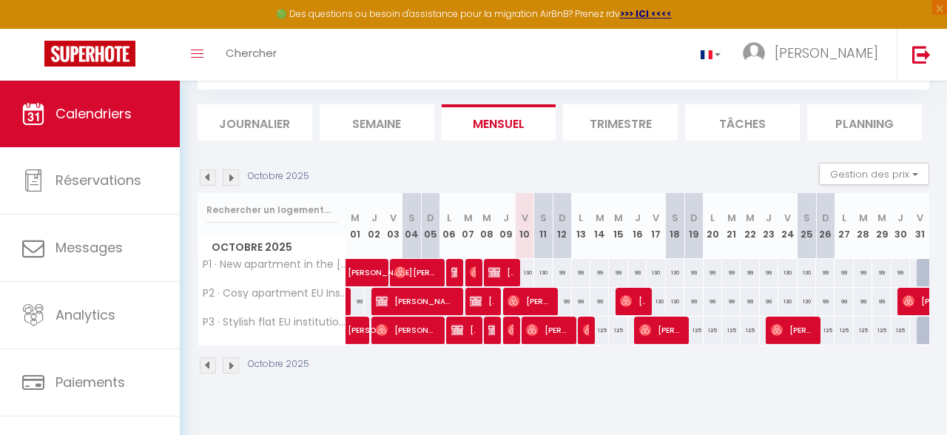
click at [501, 265] on span "[PERSON_NAME]" at bounding box center [500, 272] width 24 height 28
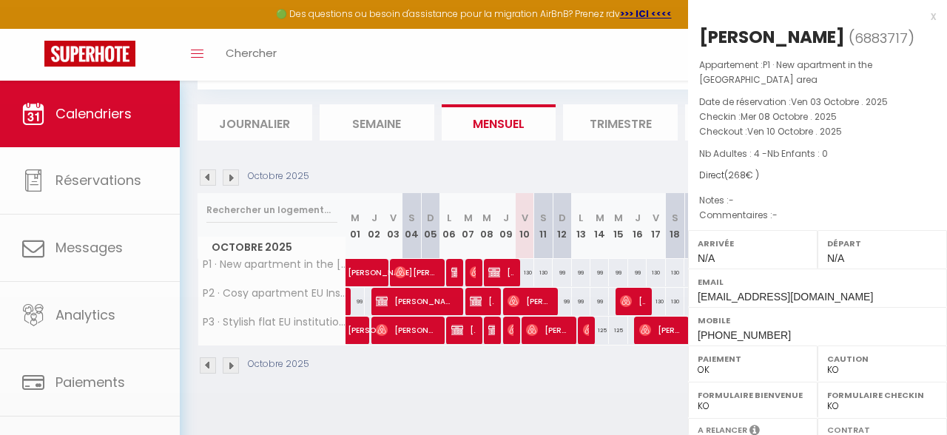
scroll to position [254, 0]
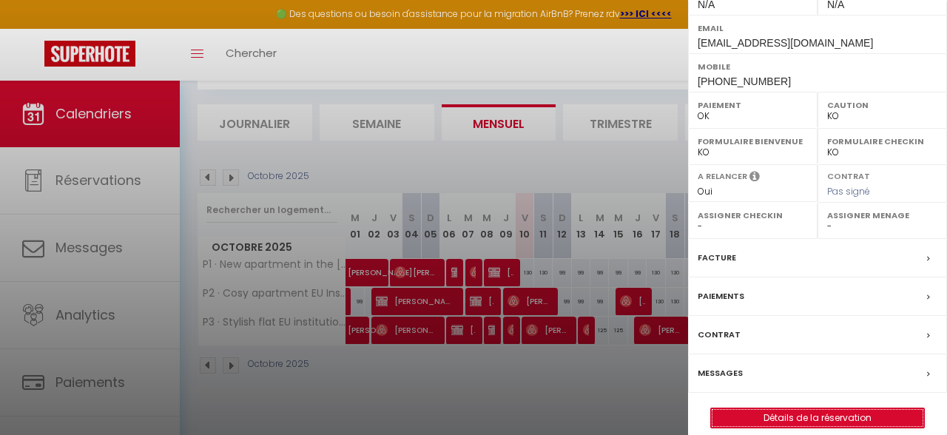
click at [830, 409] on link "Détails de la réservation" at bounding box center [817, 417] width 213 height 19
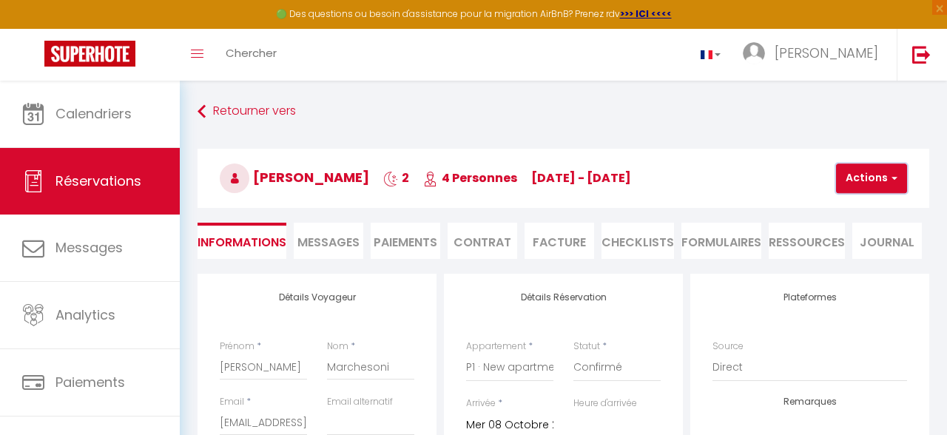
click at [851, 176] on button "Actions" at bounding box center [871, 178] width 71 height 30
click at [873, 227] on link "Dupliquer" at bounding box center [883, 229] width 117 height 19
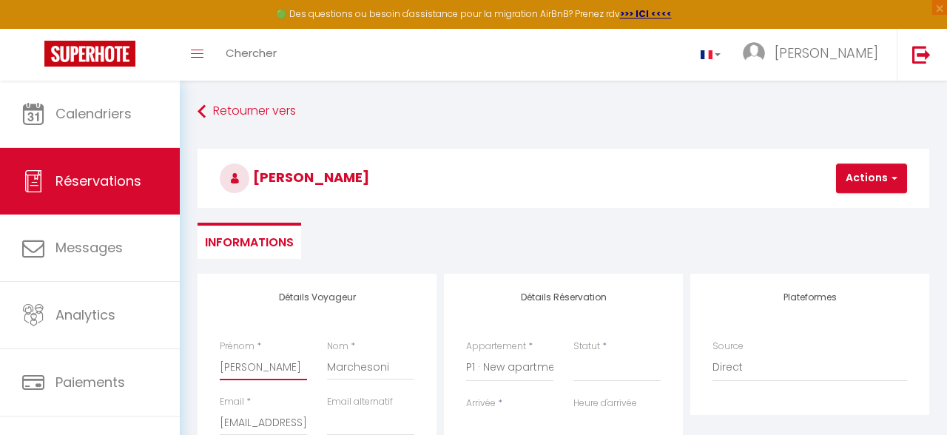
click at [288, 367] on input "[PERSON_NAME]" at bounding box center [263, 366] width 87 height 27
drag, startPoint x: 603, startPoint y: 351, endPoint x: 612, endPoint y: 366, distance: 16.9
click at [605, 354] on div "Statut * Confirmé Non Confirmé Annulé Annulé par le voyageur No Show Request" at bounding box center [616, 360] width 87 height 42
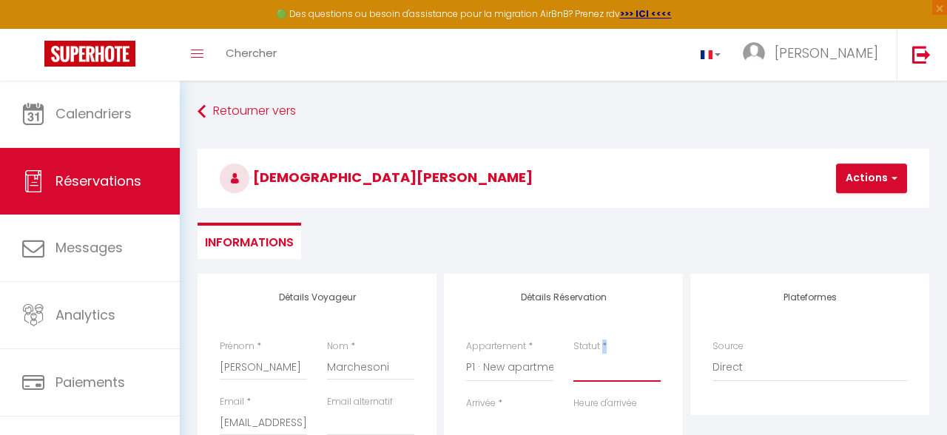
click at [573, 353] on select "Confirmé Non Confirmé [PERSON_NAME] par le voyageur No Show Request" at bounding box center [616, 367] width 87 height 28
click option "Confirmé" at bounding box center [0, 0] width 0 height 0
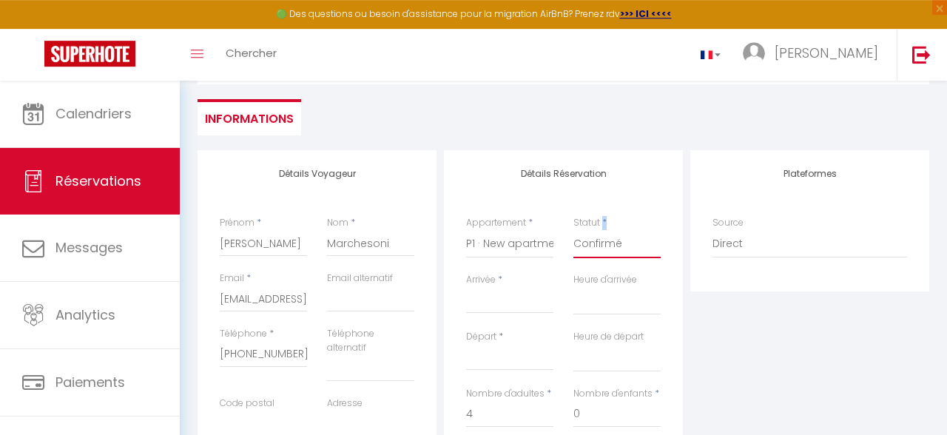
scroll to position [235, 0]
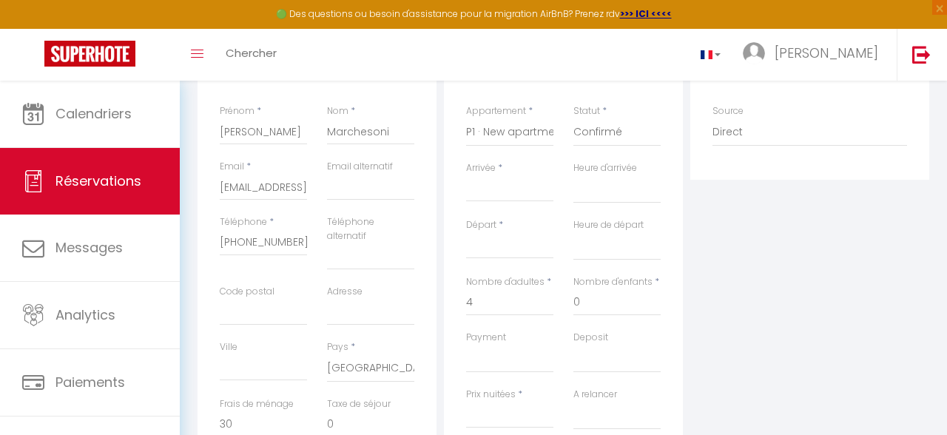
click at [492, 191] on input "Arrivée" at bounding box center [509, 189] width 87 height 19
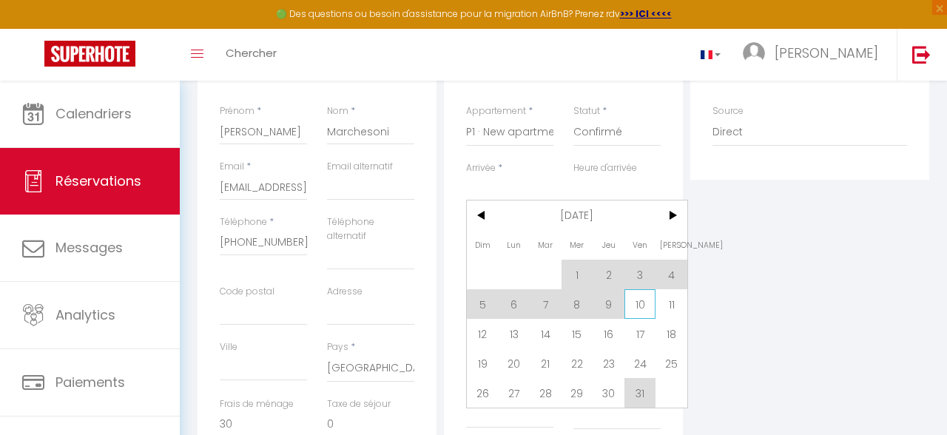
click at [632, 305] on span "10" at bounding box center [640, 304] width 32 height 30
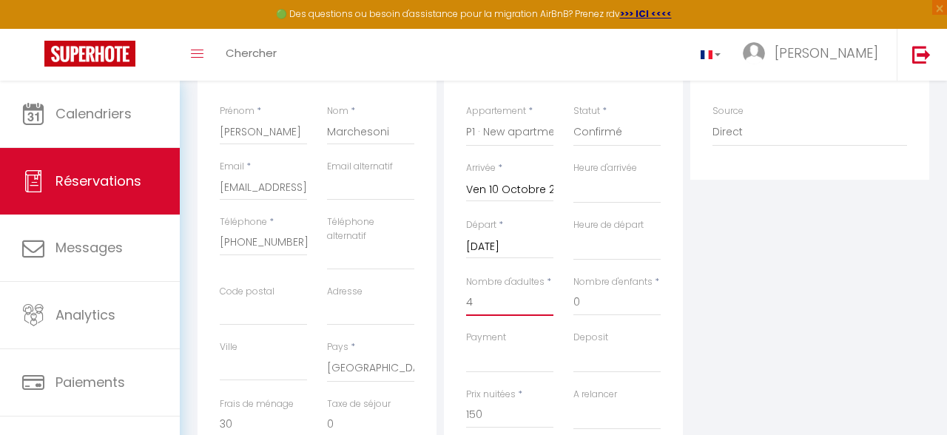
click at [508, 306] on input "4" at bounding box center [509, 302] width 87 height 27
click at [742, 340] on div "Plateformes Source Direct [DOMAIN_NAME] [DOMAIN_NAME] Chalet montagne Expedia G…" at bounding box center [809, 309] width 246 height 543
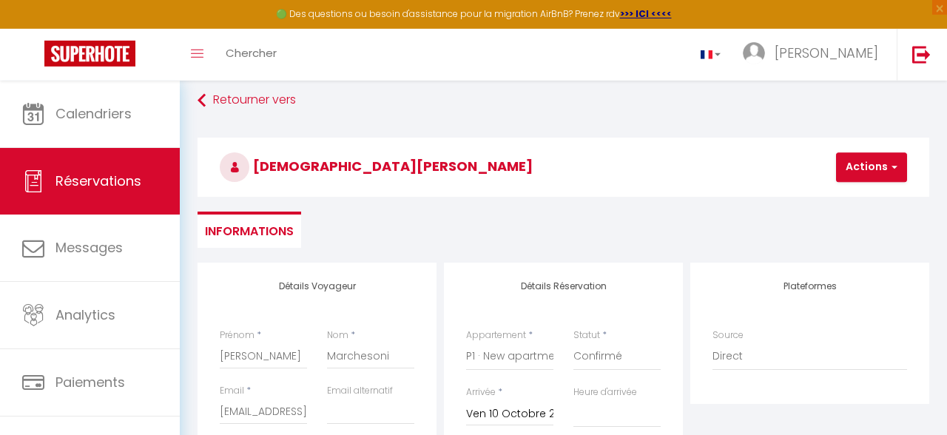
scroll to position [0, 0]
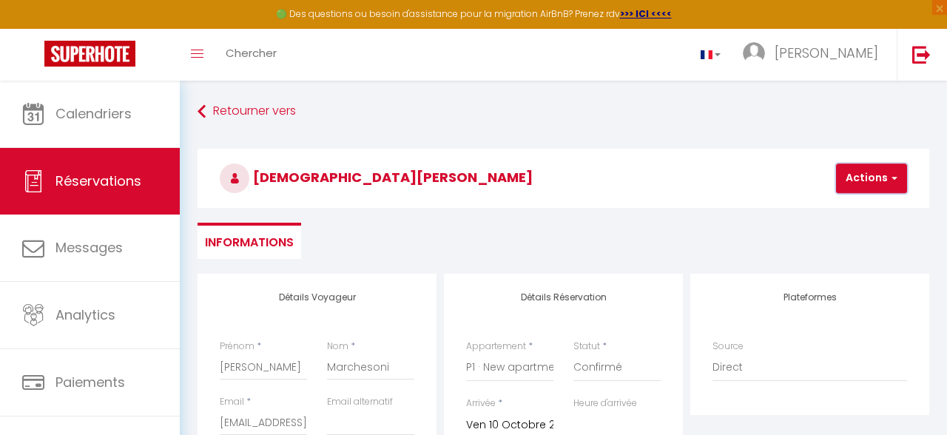
click at [883, 169] on button "Actions" at bounding box center [871, 178] width 71 height 30
click at [696, 265] on div "Retourner vers [PERSON_NAME] Actions Enregistrer Actions Enregistrer Aperçu et …" at bounding box center [563, 185] width 751 height 175
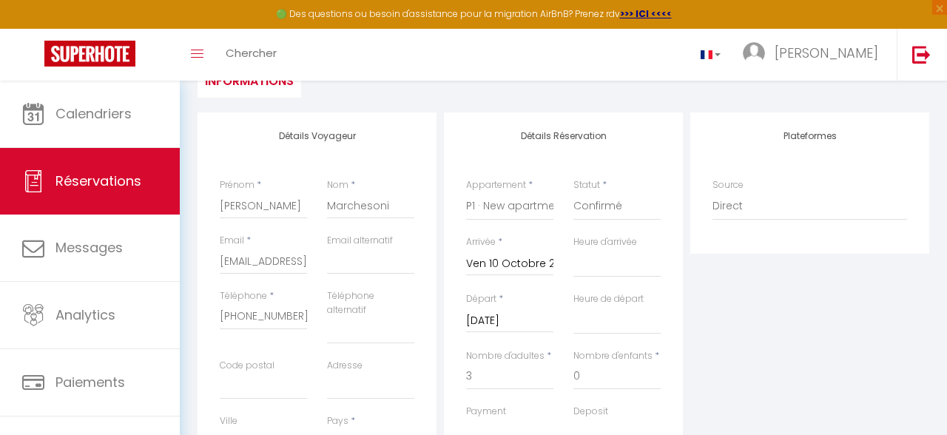
scroll to position [78, 0]
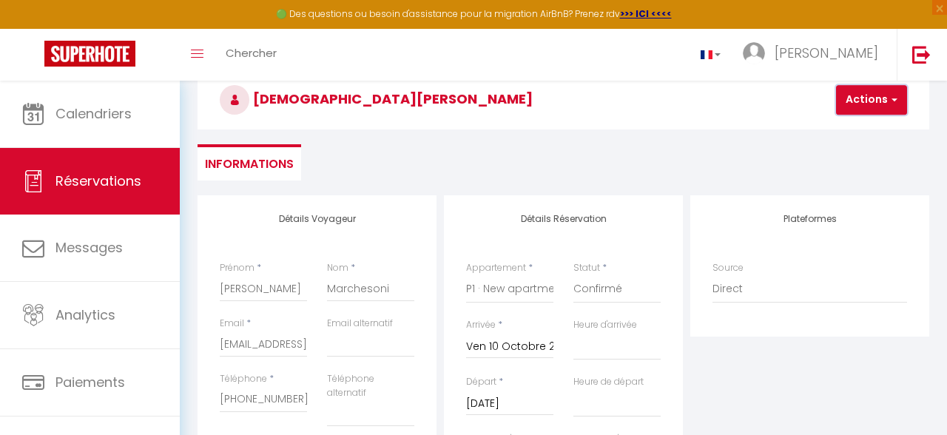
click at [843, 101] on button "Actions" at bounding box center [871, 100] width 71 height 30
click at [878, 131] on link "Enregistrer" at bounding box center [883, 132] width 117 height 19
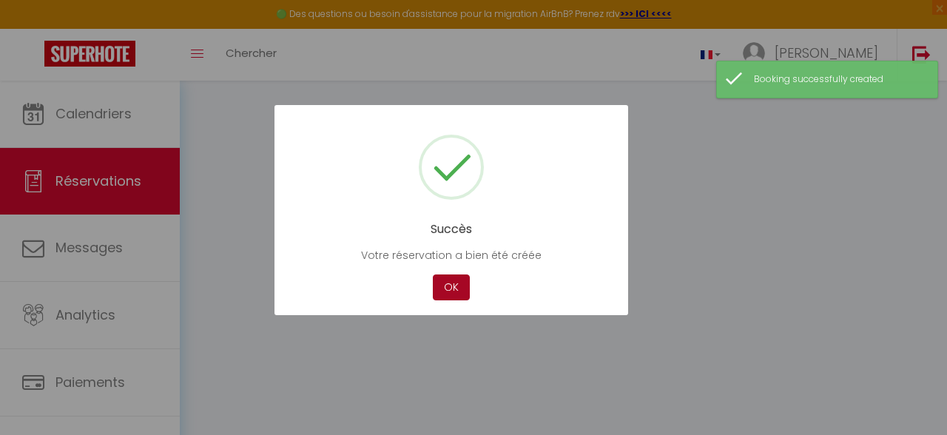
click at [464, 278] on button "OK" at bounding box center [451, 287] width 37 height 26
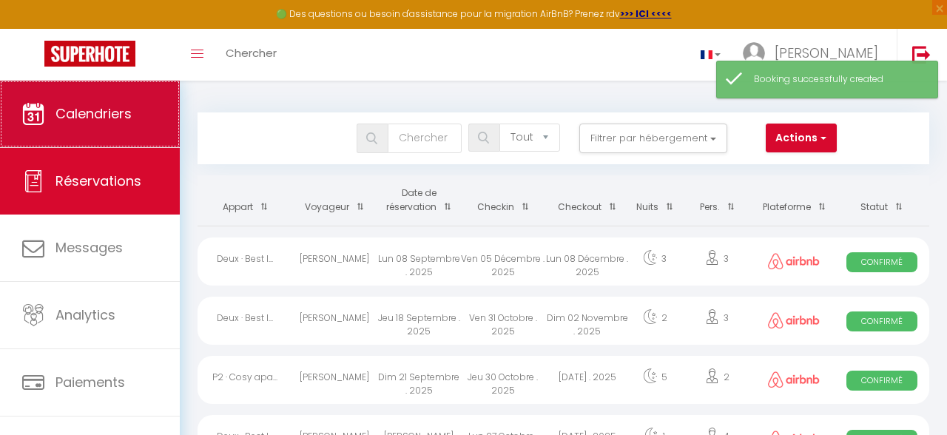
click at [118, 110] on span "Calendriers" at bounding box center [93, 113] width 76 height 18
